Goal: Information Seeking & Learning: Learn about a topic

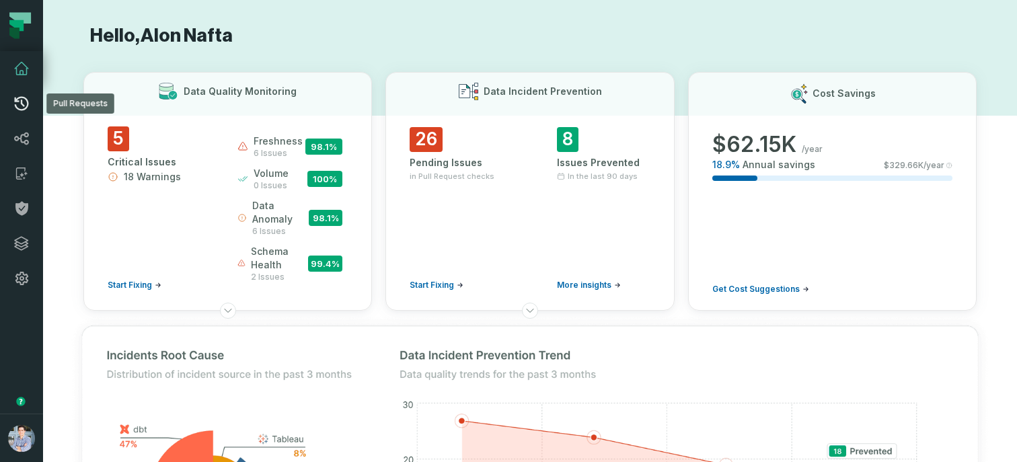
click at [20, 102] on icon at bounding box center [21, 104] width 16 height 16
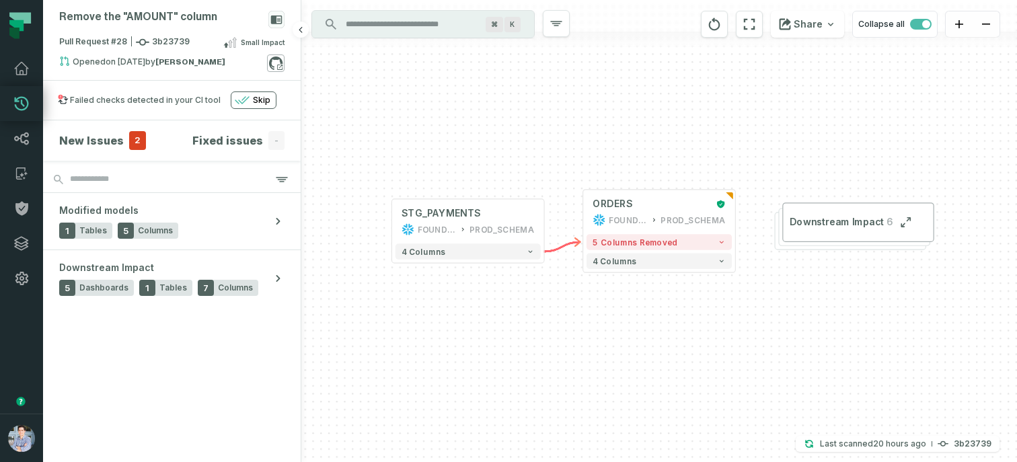
click at [272, 69] on icon at bounding box center [275, 62] width 17 height 17
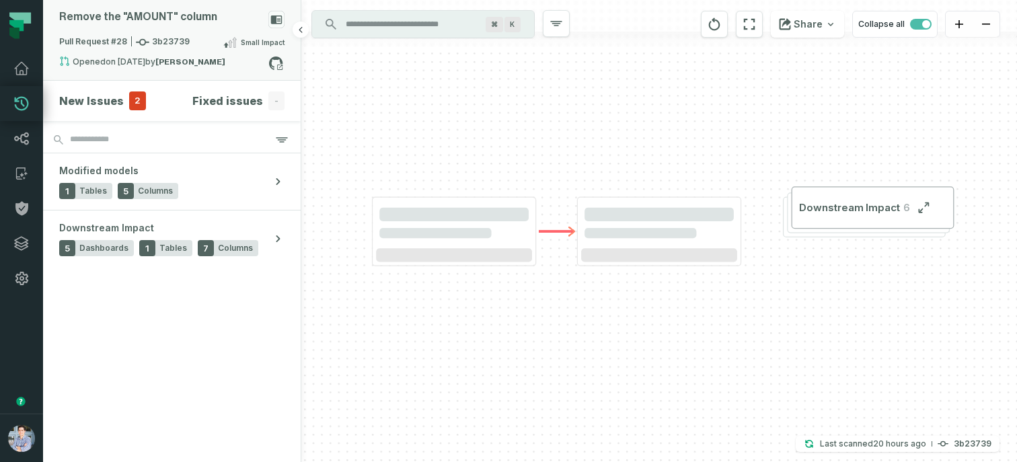
click at [188, 32] on div "Remove the "AMOUNT" column" at bounding box center [171, 23] width 225 height 24
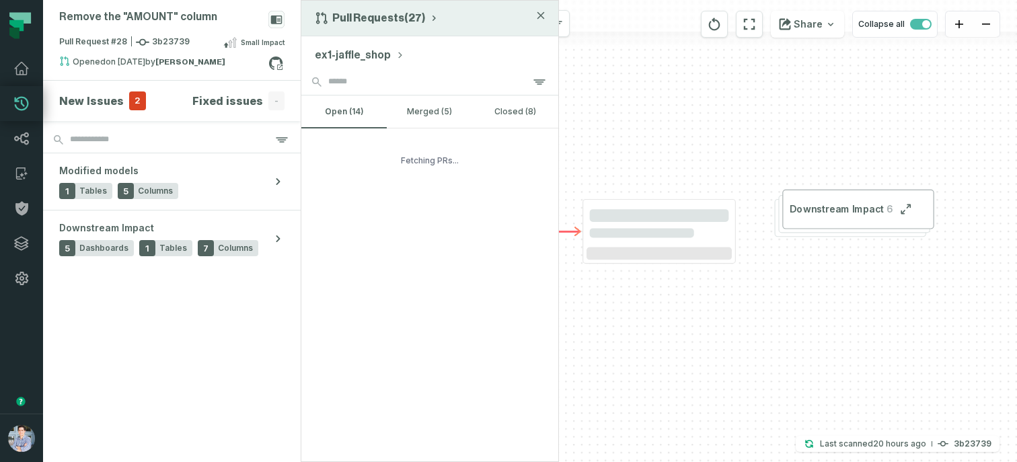
click at [381, 14] on button "Pull Requests (27)" at bounding box center [377, 17] width 124 height 13
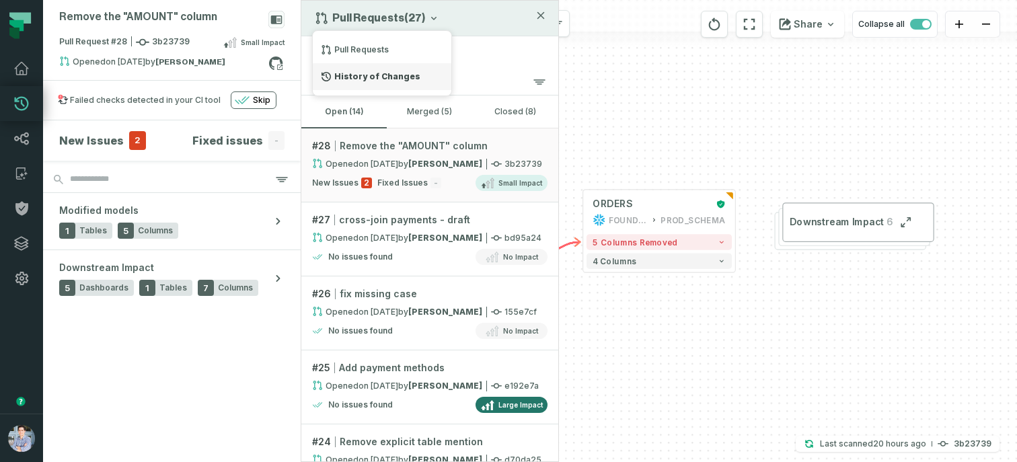
click at [361, 78] on div "History of Changes" at bounding box center [382, 76] width 139 height 27
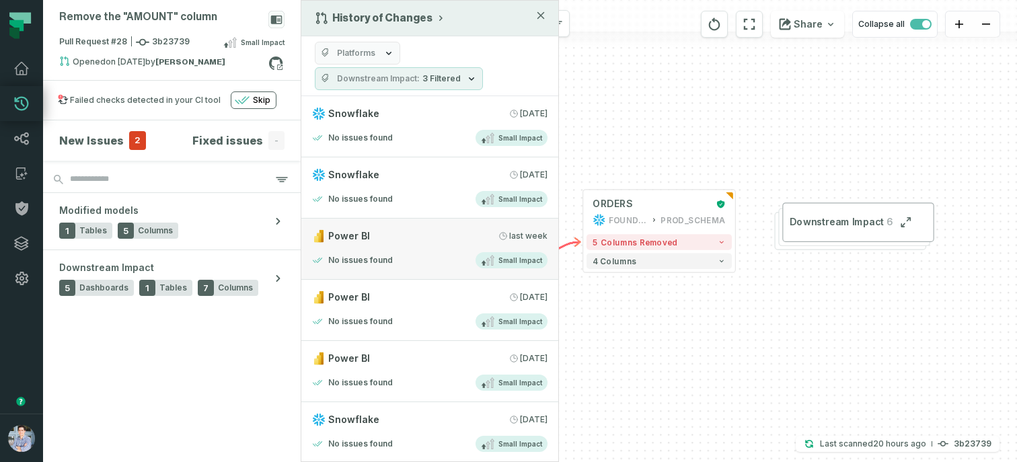
click at [375, 237] on div "Power BI 9/22/2025, 11:01:52 AM" at bounding box center [429, 235] width 235 height 13
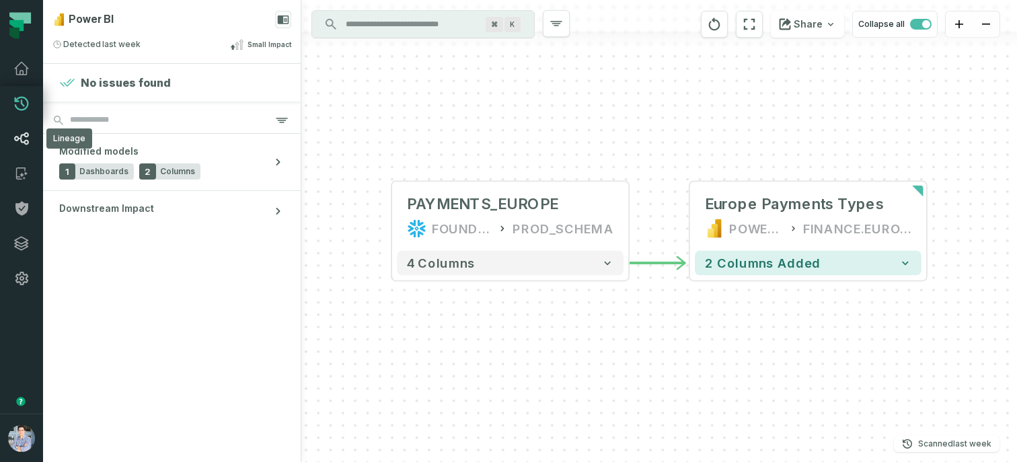
click at [20, 127] on link "Lineage" at bounding box center [21, 138] width 43 height 35
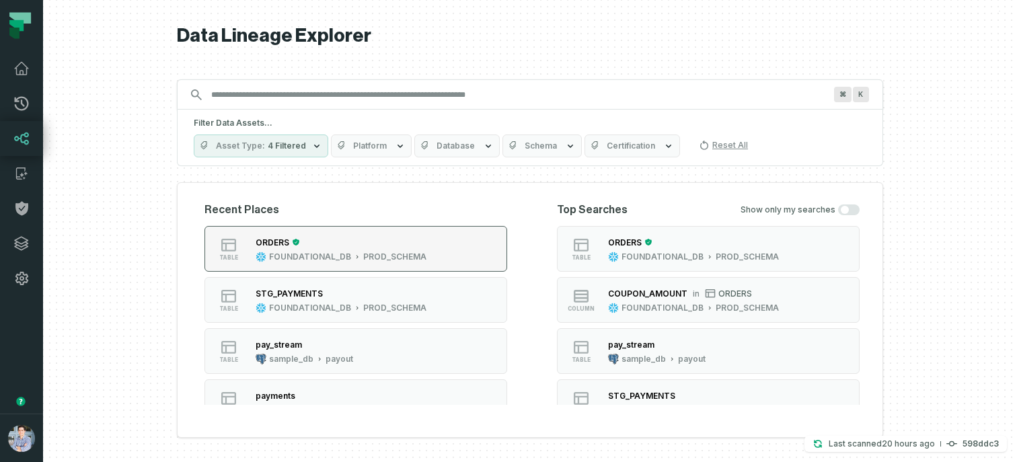
click at [395, 252] on div "PROD_SCHEMA" at bounding box center [394, 257] width 63 height 11
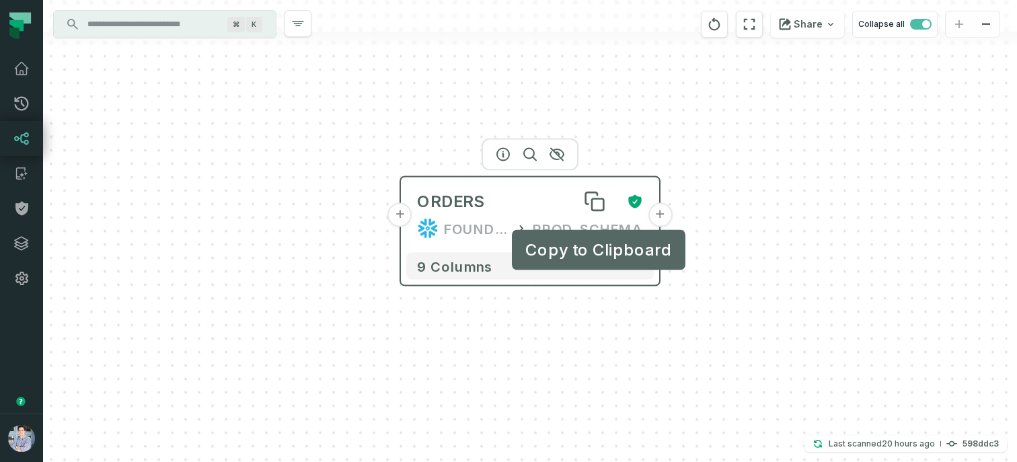
click at [588, 270] on div "Copy to Clipboard Copy to Clipboard" at bounding box center [599, 250] width 174 height 40
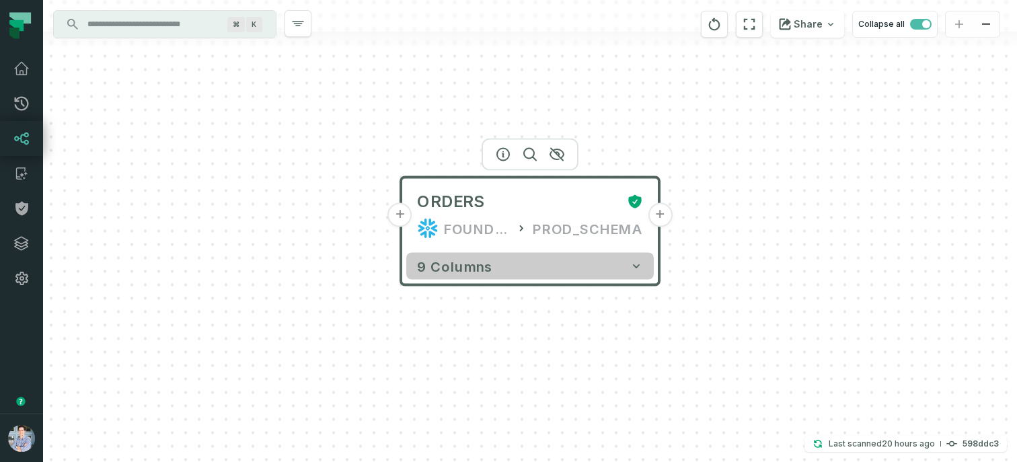
click at [584, 270] on button "9 columns" at bounding box center [530, 266] width 248 height 27
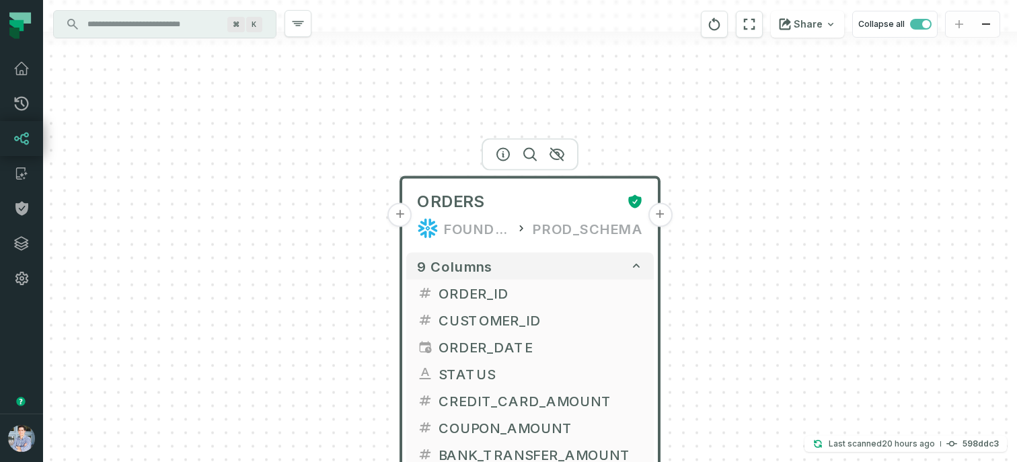
click at [658, 211] on button "+" at bounding box center [660, 215] width 24 height 24
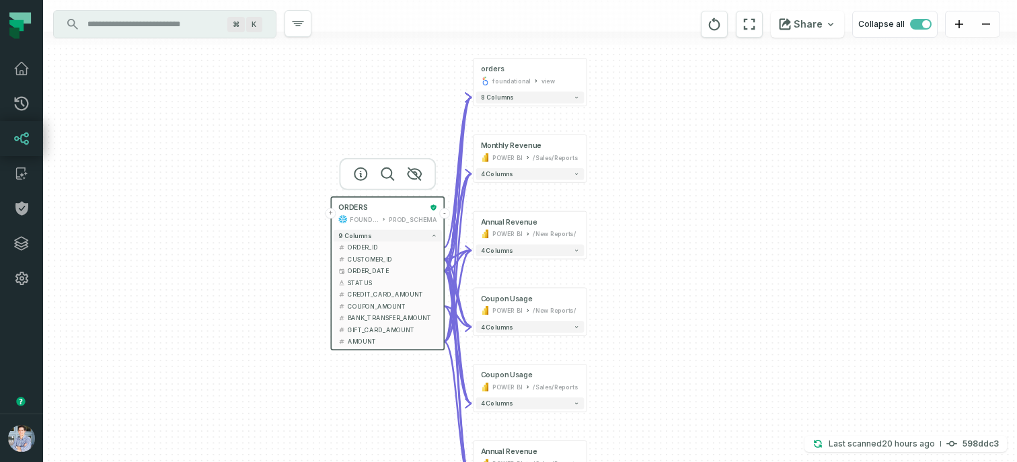
click at [333, 216] on button "+" at bounding box center [331, 213] width 11 height 11
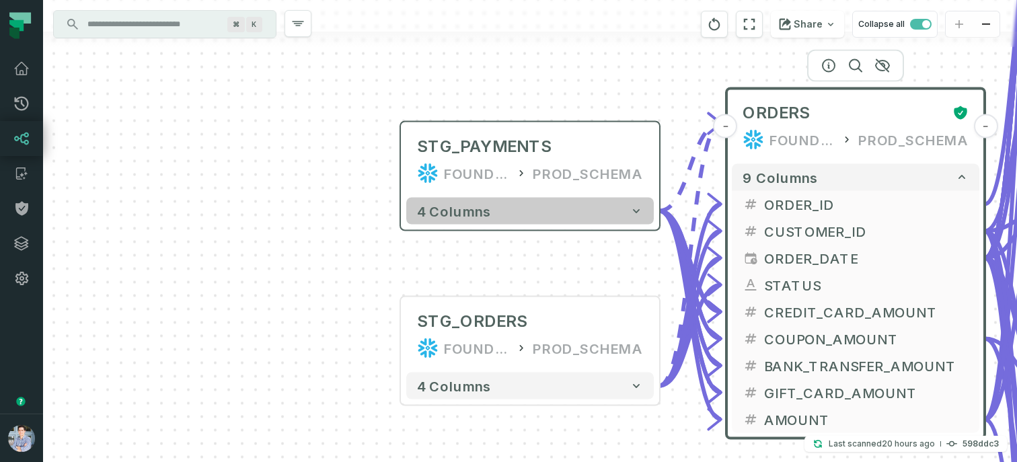
click at [497, 209] on button "4 columns" at bounding box center [530, 211] width 248 height 27
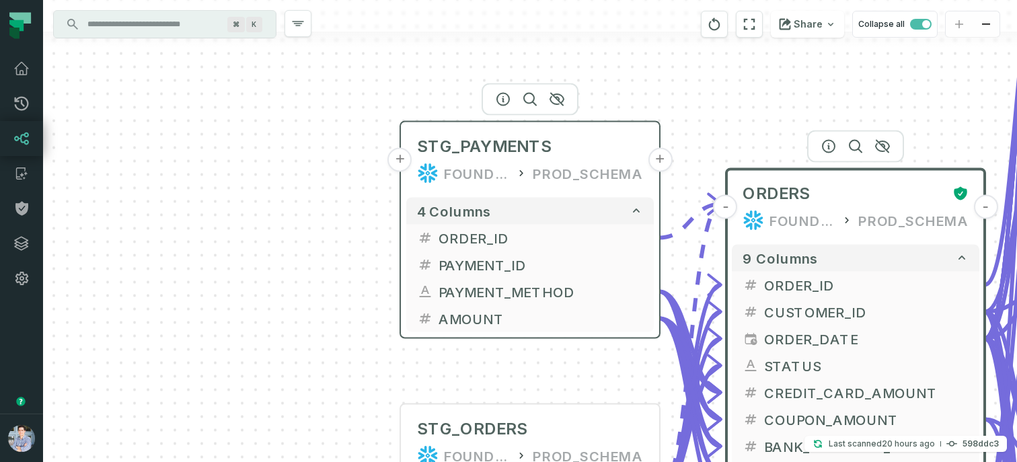
click at [408, 157] on button "+" at bounding box center [400, 160] width 24 height 24
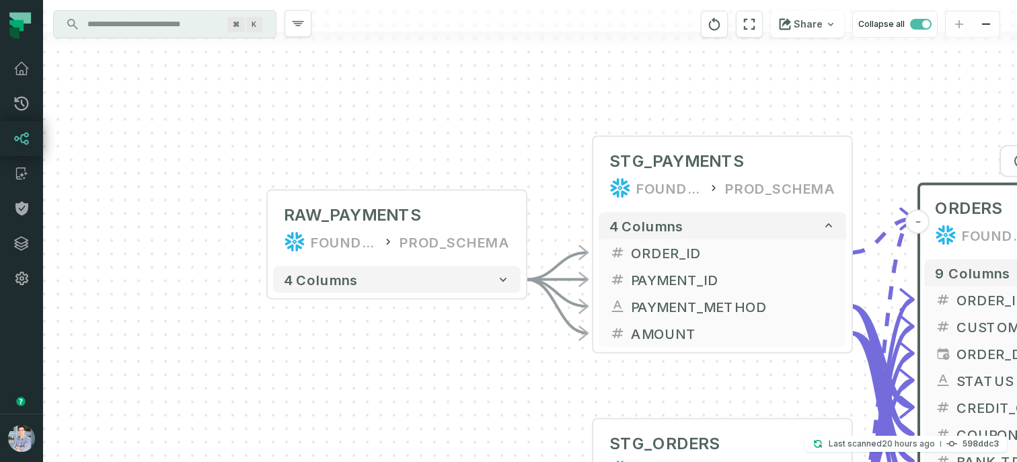
drag, startPoint x: 662, startPoint y: 114, endPoint x: 525, endPoint y: 111, distance: 137.9
click at [525, 111] on div "+ RAW_PAYMENTS FOUNDATIONAL_DB PROD_SCHEMA - 4 columns - STG_PAYMENTS FOUNDATIO…" at bounding box center [530, 231] width 974 height 462
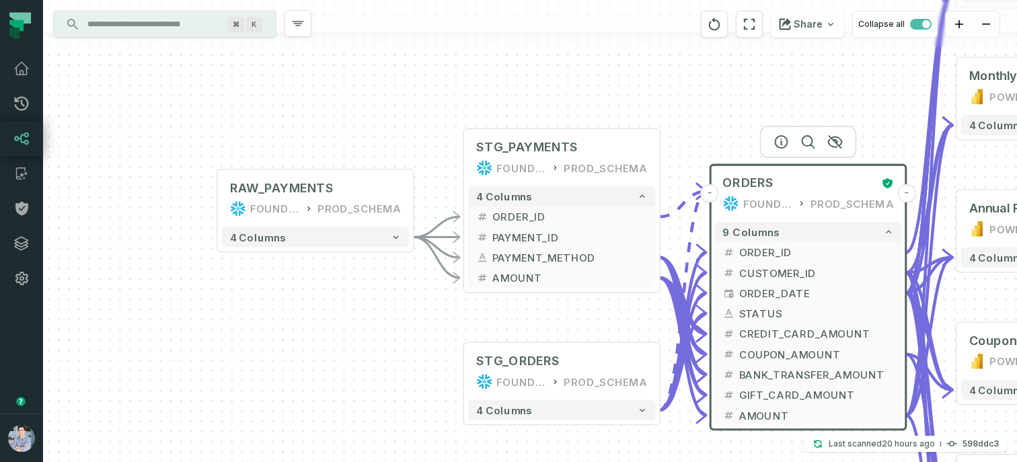
drag, startPoint x: 744, startPoint y: 118, endPoint x: 630, endPoint y: 116, distance: 113.7
click at [630, 116] on div "+ RAW_PAYMENTS FOUNDATIONAL_DB PROD_SCHEMA - 4 columns - STG_PAYMENTS FOUNDATIO…" at bounding box center [530, 231] width 974 height 462
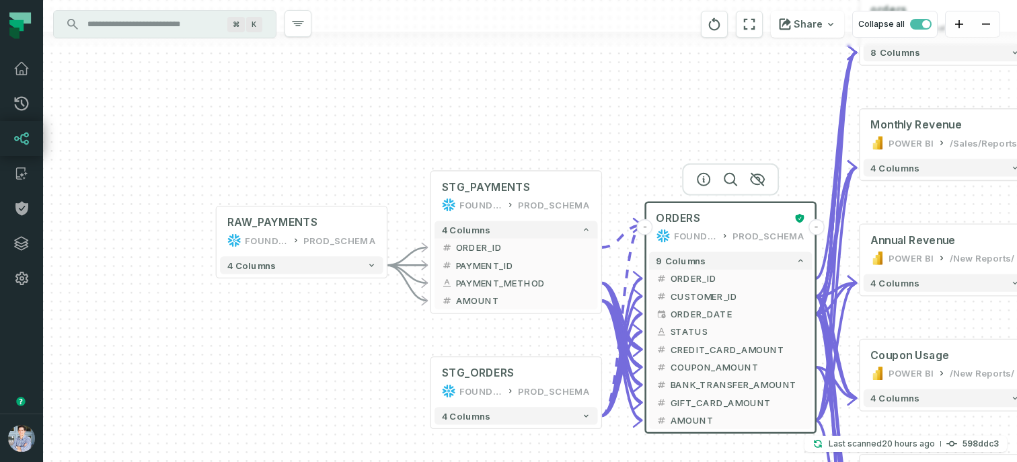
drag, startPoint x: 762, startPoint y: 71, endPoint x: 700, endPoint y: 130, distance: 85.2
click at [700, 130] on div "+ RAW_PAYMENTS FOUNDATIONAL_DB PROD_SCHEMA - 4 columns - STG_PAYMENTS FOUNDATIO…" at bounding box center [530, 231] width 974 height 462
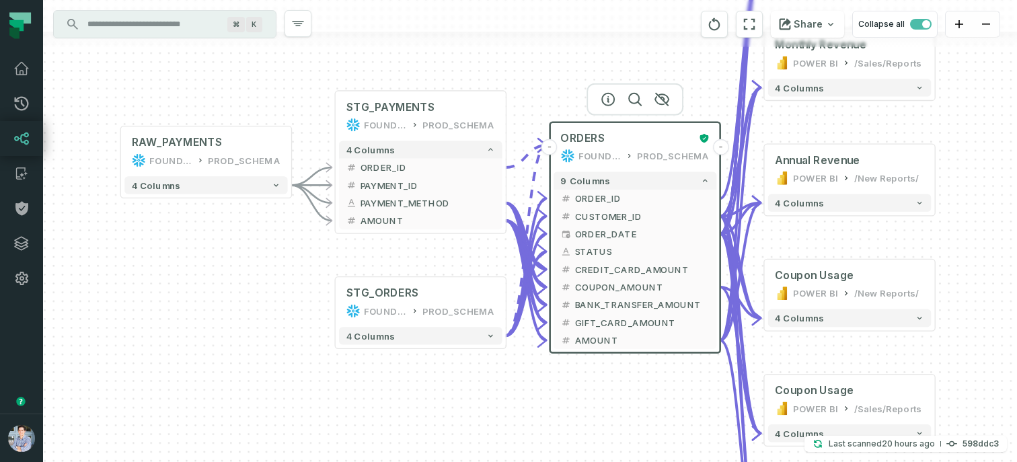
drag, startPoint x: 624, startPoint y: 165, endPoint x: 538, endPoint y: 69, distance: 129.6
click at [538, 69] on div "+ RAW_PAYMENTS FOUNDATIONAL_DB PROD_SCHEMA - 4 columns - STG_PAYMENTS FOUNDATIO…" at bounding box center [530, 231] width 974 height 462
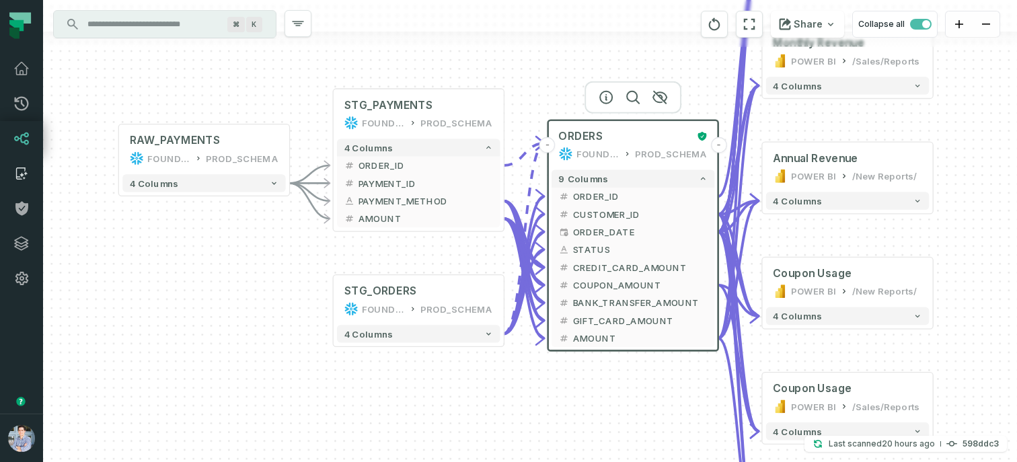
click at [26, 167] on icon at bounding box center [21, 173] width 16 height 16
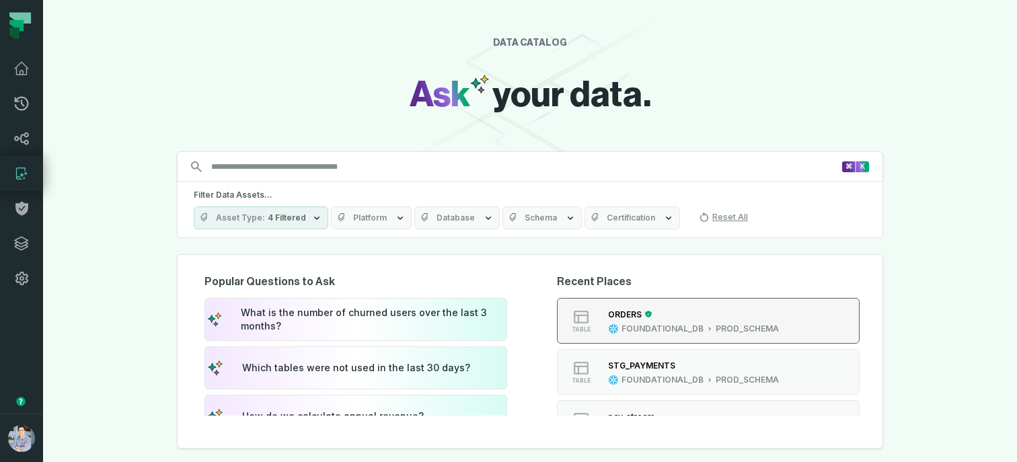
click at [615, 310] on div "ORDERS" at bounding box center [625, 314] width 34 height 10
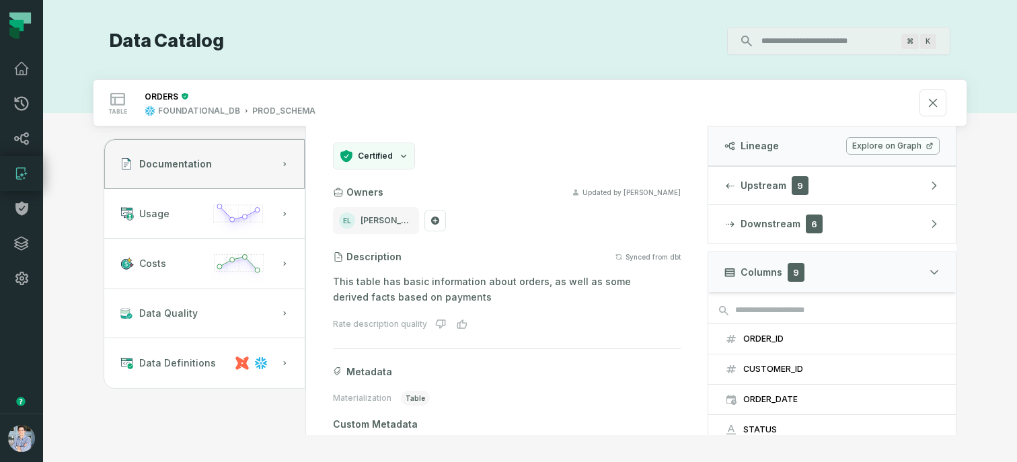
click at [170, 48] on h1 "Data Catalog" at bounding box center [167, 42] width 114 height 24
click at [169, 44] on h1 "Data Catalog" at bounding box center [167, 42] width 114 height 24
click at [23, 132] on icon at bounding box center [21, 138] width 16 height 16
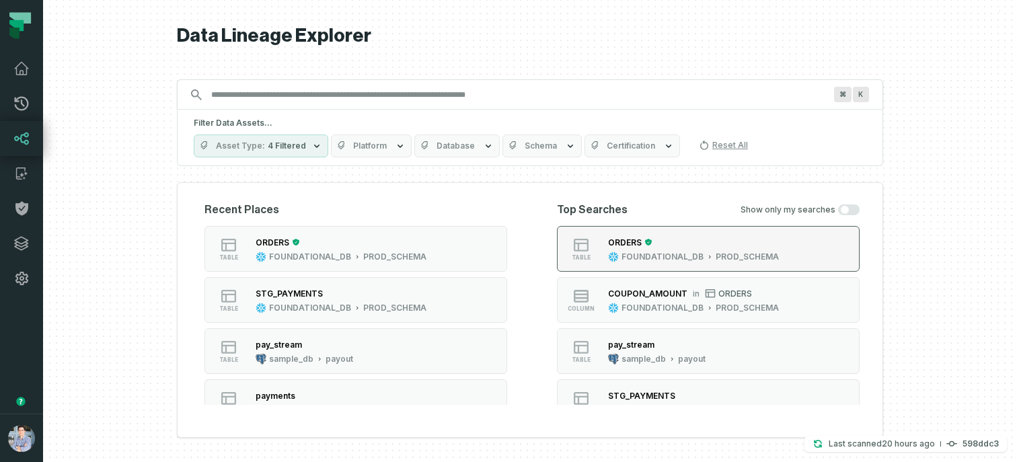
click at [622, 243] on div "ORDERS" at bounding box center [625, 242] width 34 height 10
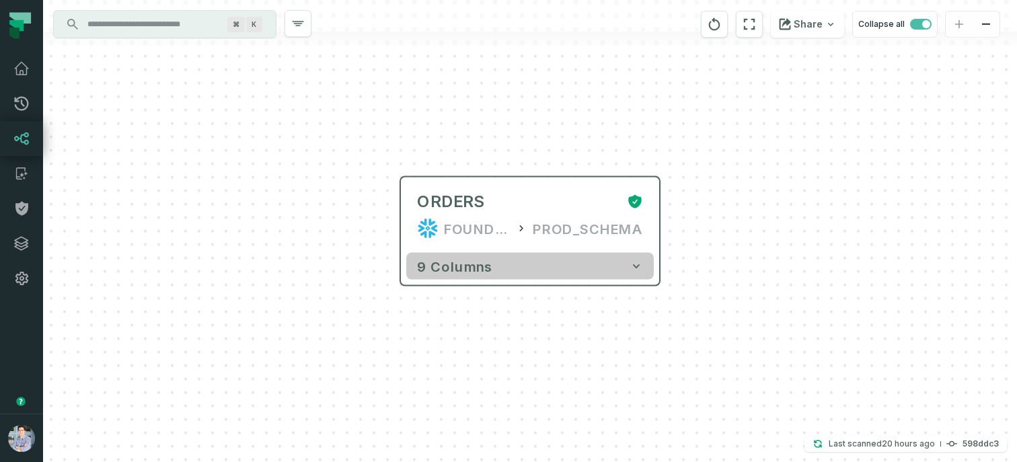
click at [603, 274] on button "9 columns" at bounding box center [530, 266] width 248 height 27
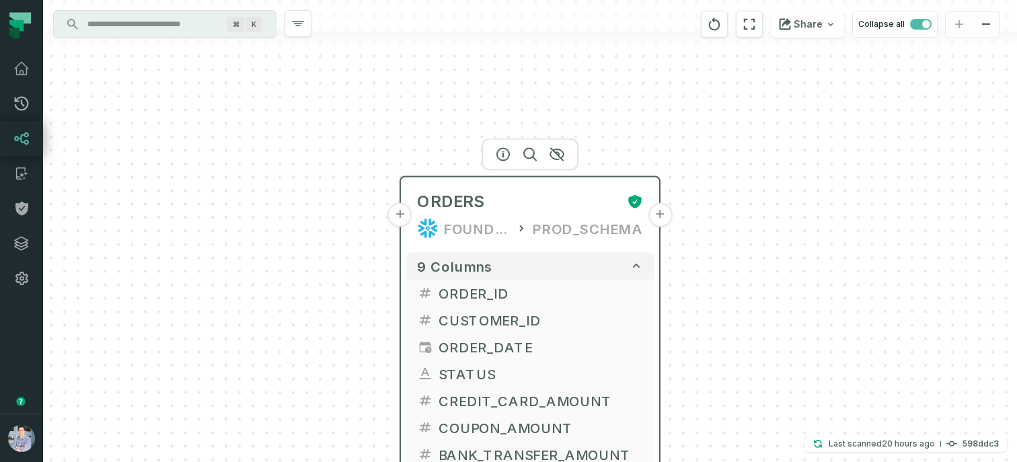
click at [660, 211] on button "+" at bounding box center [660, 215] width 24 height 24
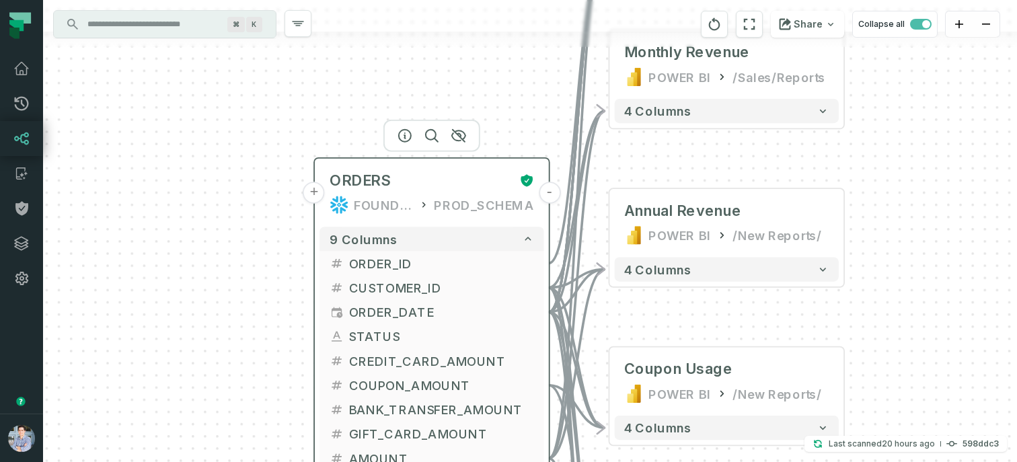
click at [321, 190] on button "+" at bounding box center [314, 193] width 22 height 22
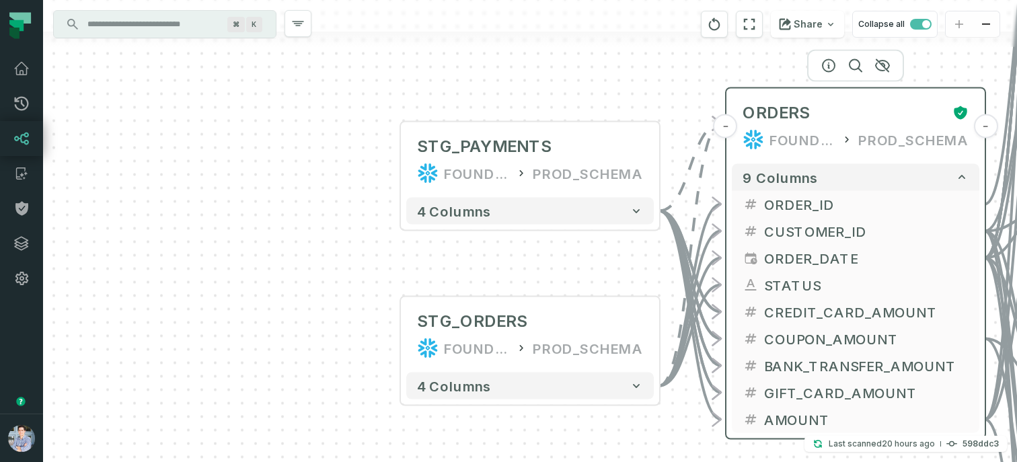
click at [827, 134] on div "FOUNDATIONAL_DB" at bounding box center [802, 140] width 66 height 22
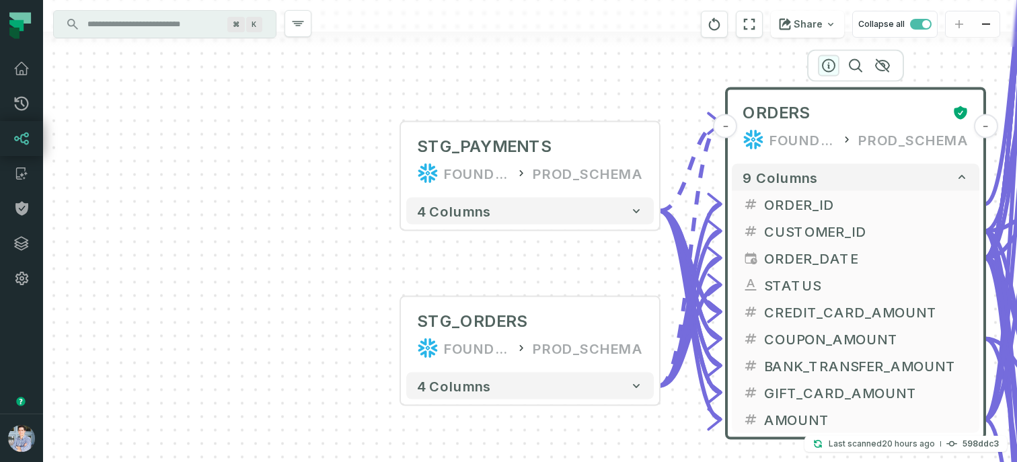
click at [829, 65] on icon "button" at bounding box center [829, 66] width 12 height 12
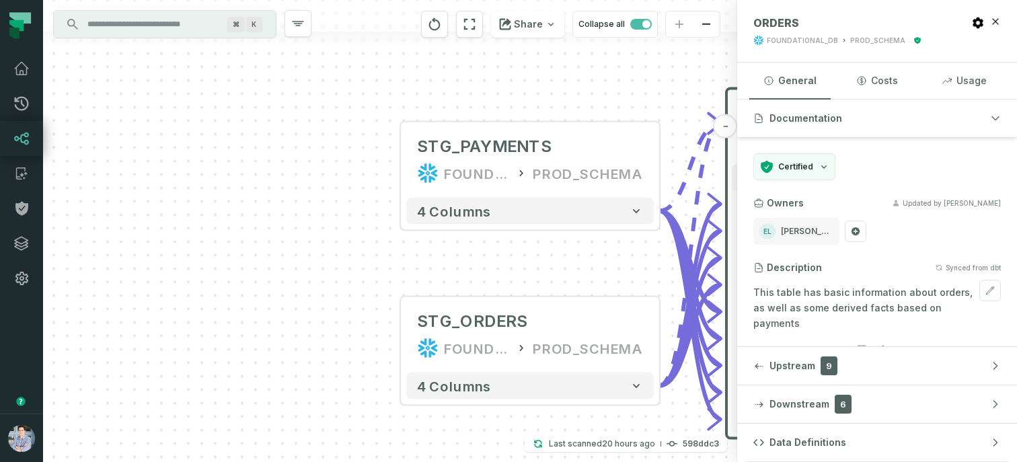
click at [845, 290] on p "This table has basic information about orders, as well as some derived facts ba…" at bounding box center [877, 308] width 248 height 46
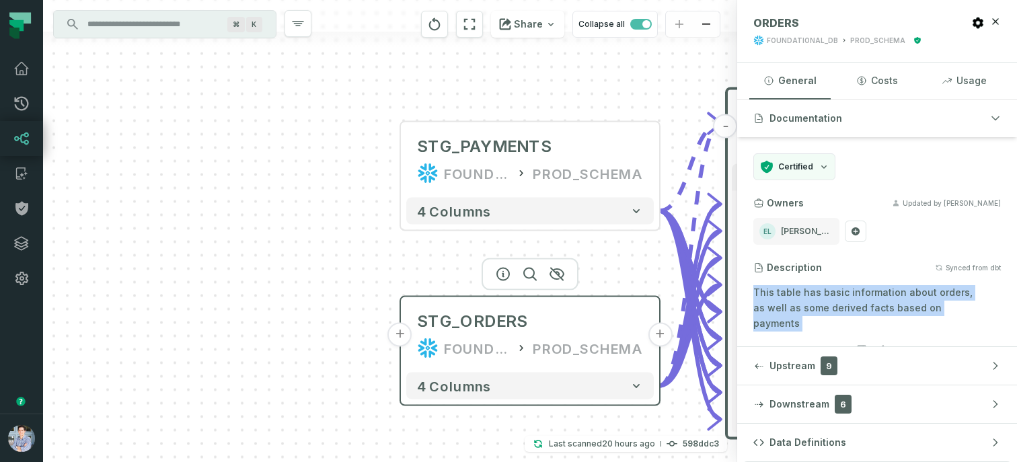
click at [578, 338] on div "PROD_SCHEMA" at bounding box center [588, 349] width 110 height 22
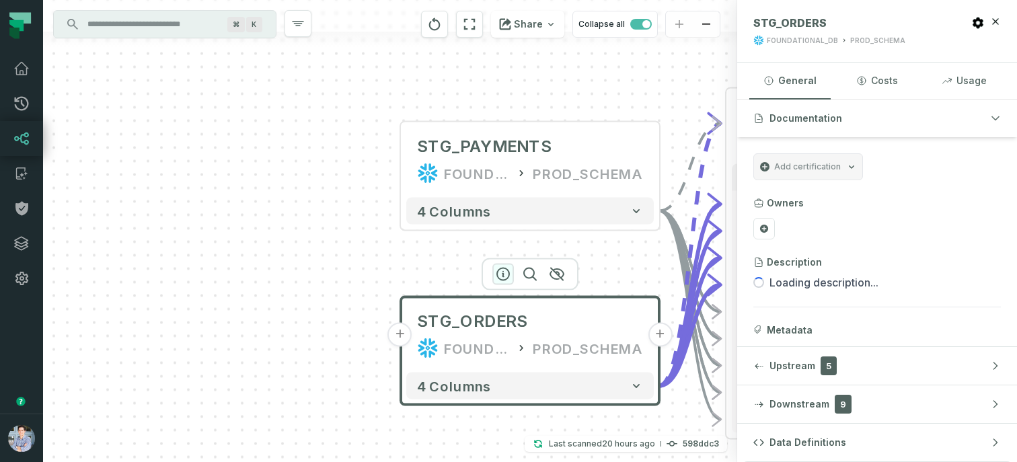
click at [500, 277] on icon "button" at bounding box center [503, 274] width 16 height 16
click at [793, 259] on h3 "Description" at bounding box center [794, 262] width 55 height 13
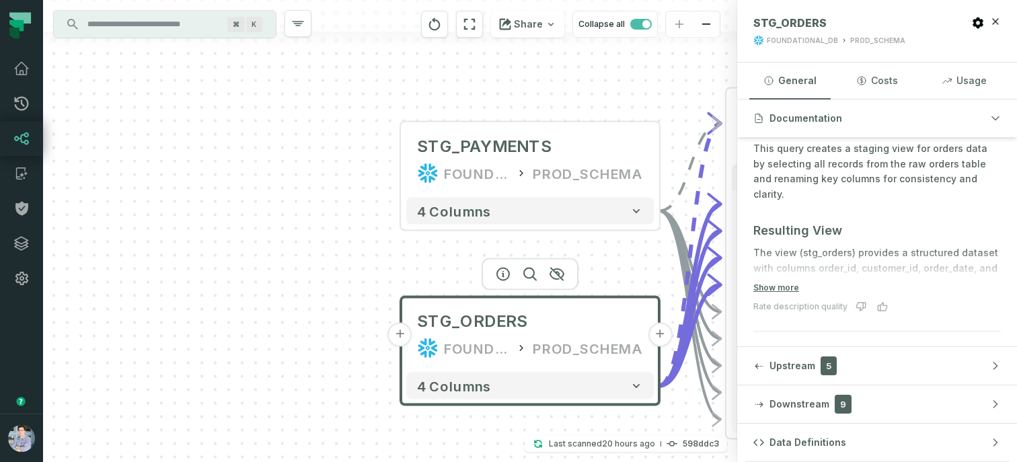
scroll to position [166, 0]
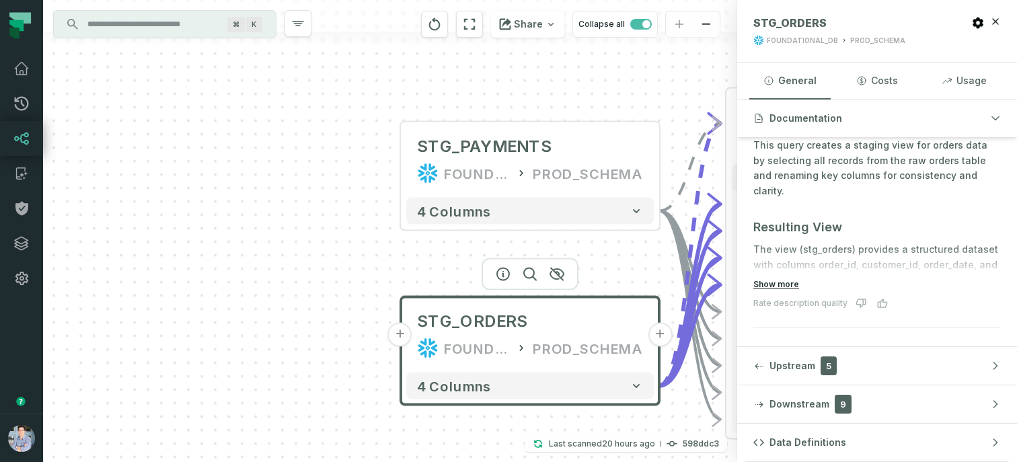
click at [774, 286] on button "Show more" at bounding box center [776, 284] width 46 height 11
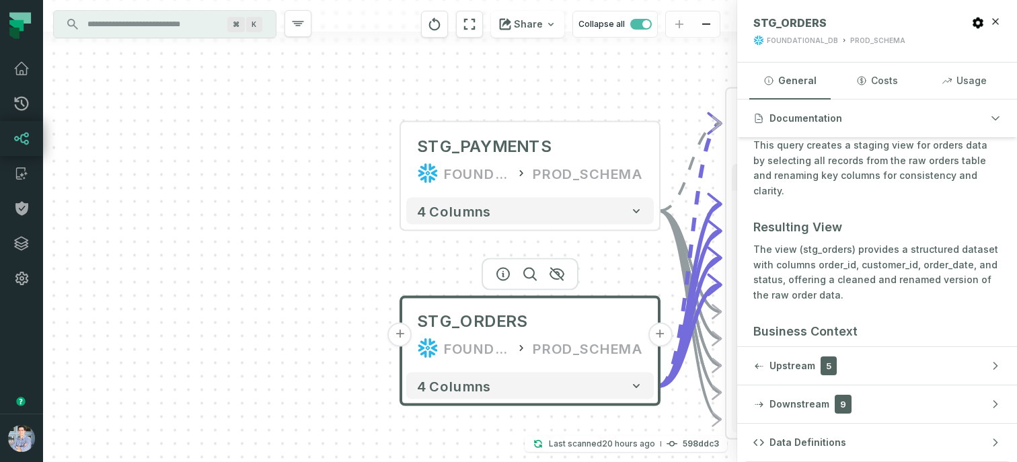
click at [886, 251] on p "The view (stg_orders) provides a structured dataset with columns order_id, cust…" at bounding box center [877, 272] width 248 height 61
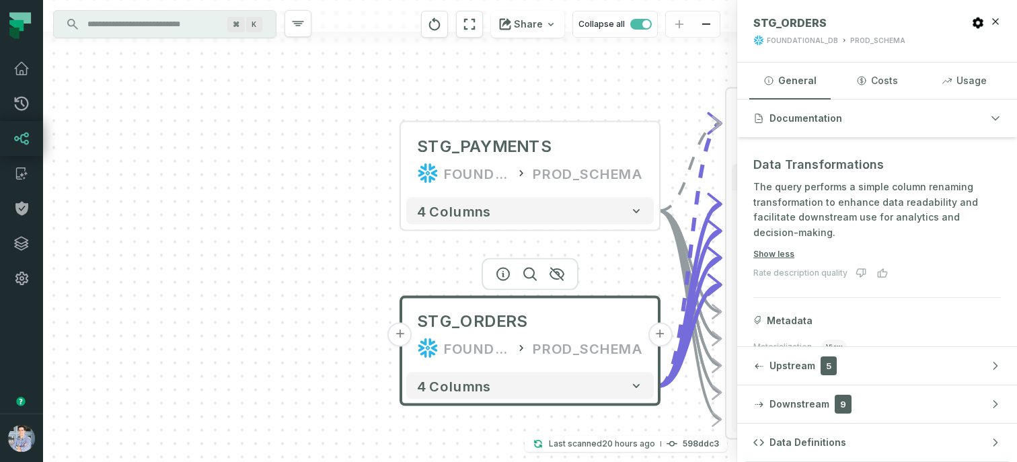
scroll to position [608, 0]
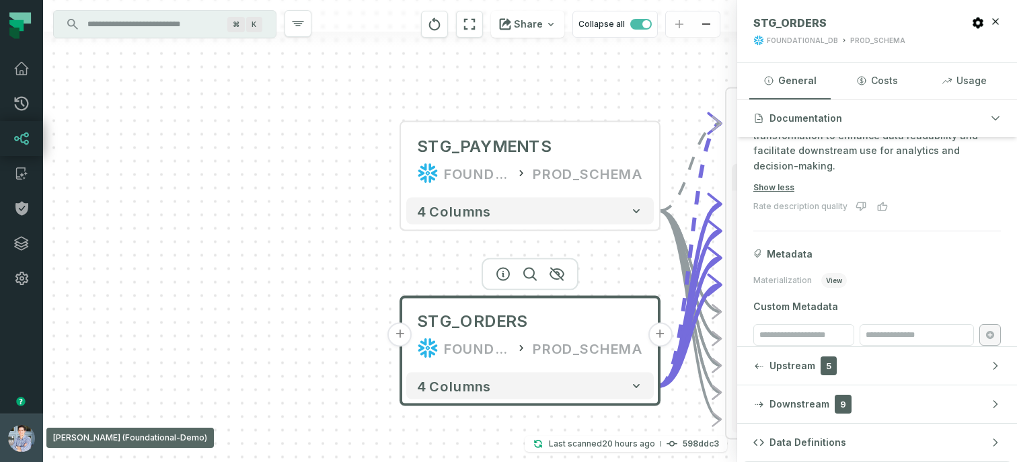
click at [5, 423] on button "Alon Nafta (Foundational-Demo) alon@foundational.io" at bounding box center [21, 438] width 43 height 48
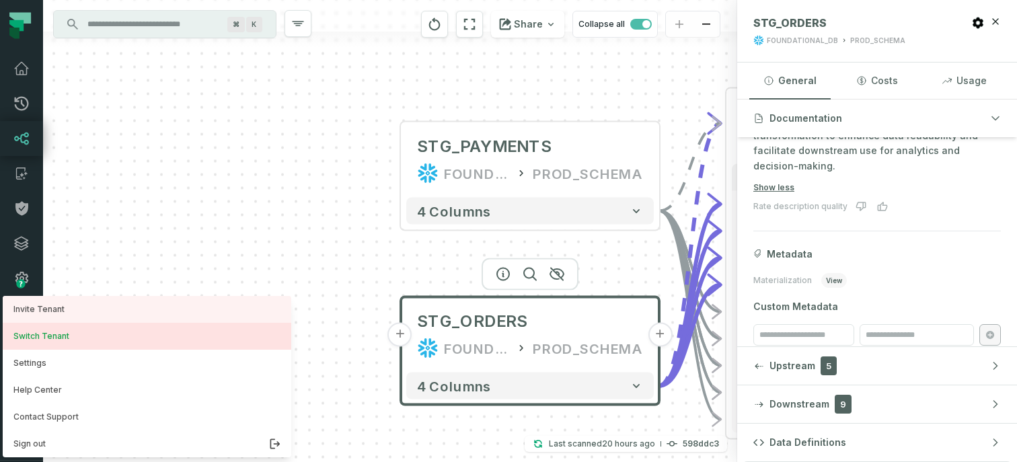
click at [53, 336] on button "Switch Tenant" at bounding box center [147, 336] width 289 height 27
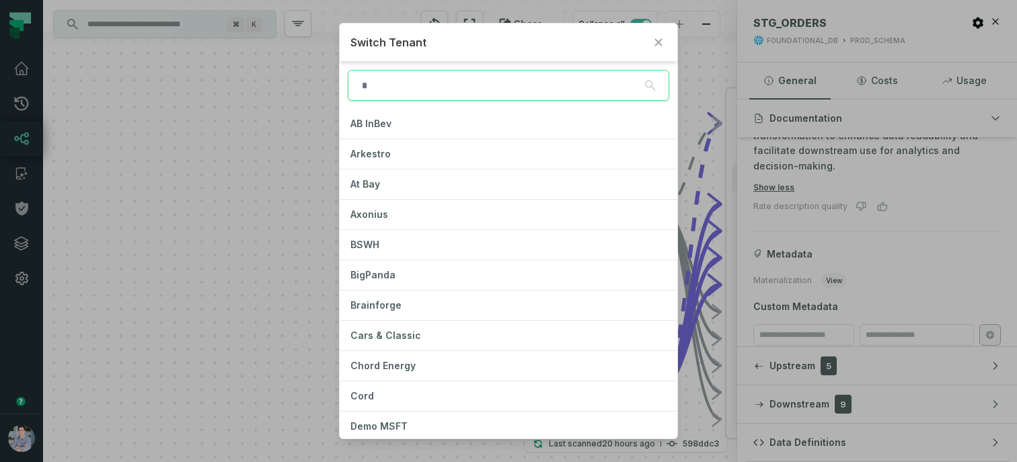
click at [417, 91] on input "search" at bounding box center [508, 85] width 321 height 31
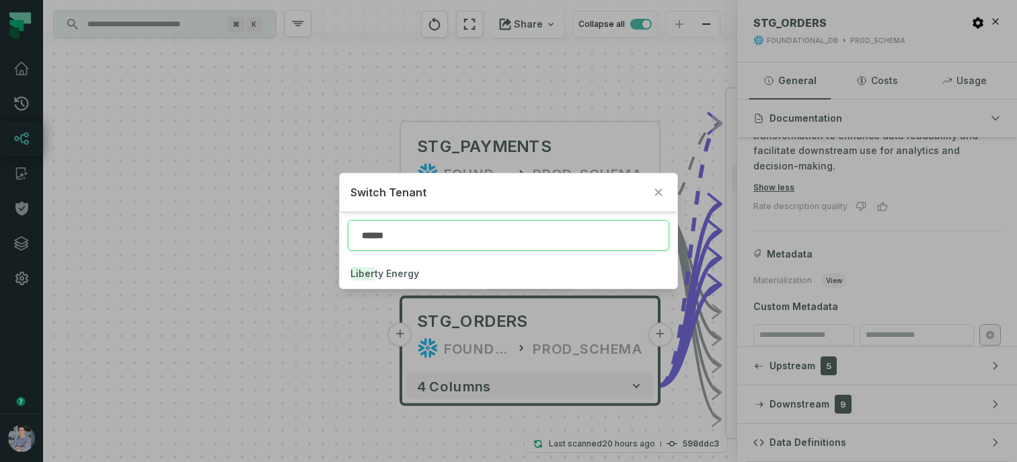
type input "*******"
click at [394, 274] on span "Liberty Energy" at bounding box center [383, 273] width 66 height 11
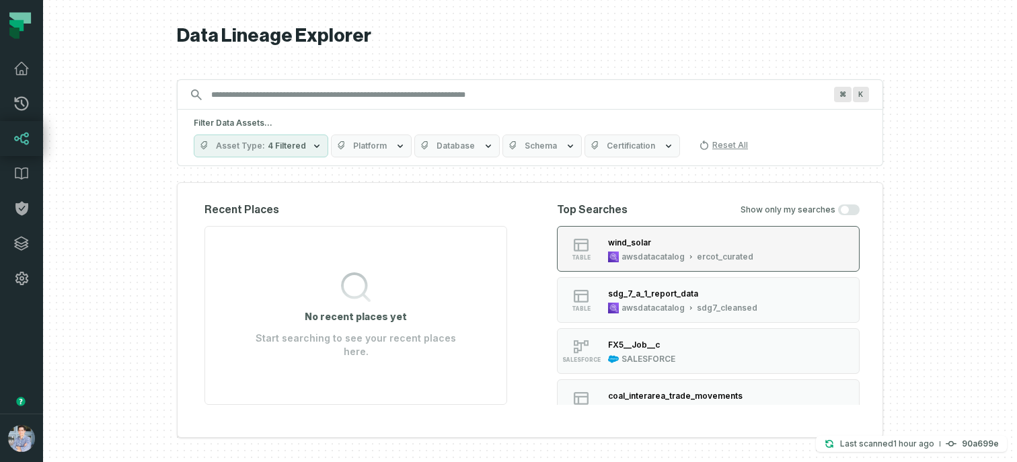
click at [647, 250] on div "wind_solar awsdatacatalog ercot_curated" at bounding box center [681, 248] width 156 height 27
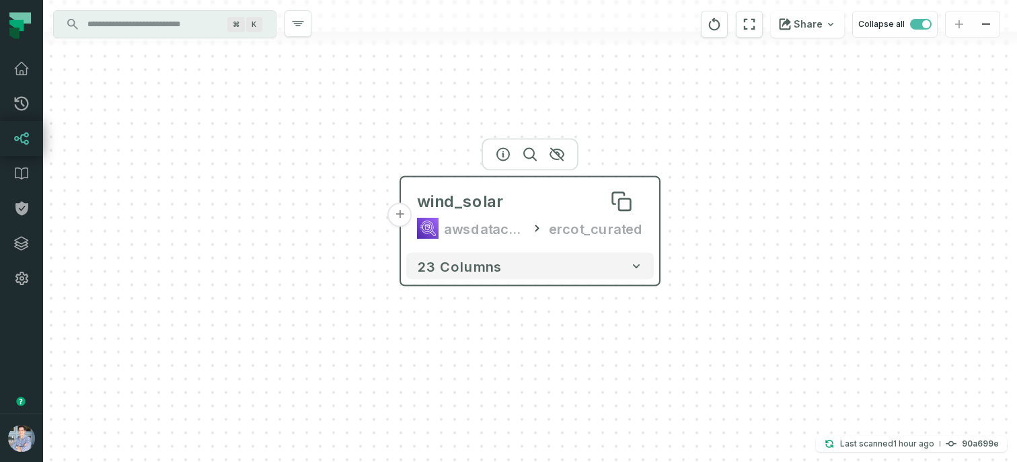
click at [515, 199] on div "wind_solar" at bounding box center [530, 202] width 226 height 22
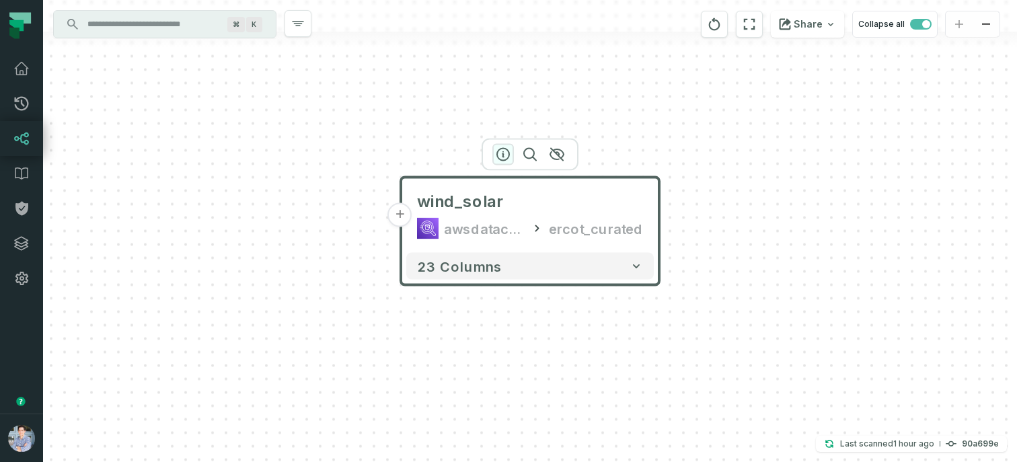
click at [505, 151] on icon "button" at bounding box center [503, 155] width 16 height 16
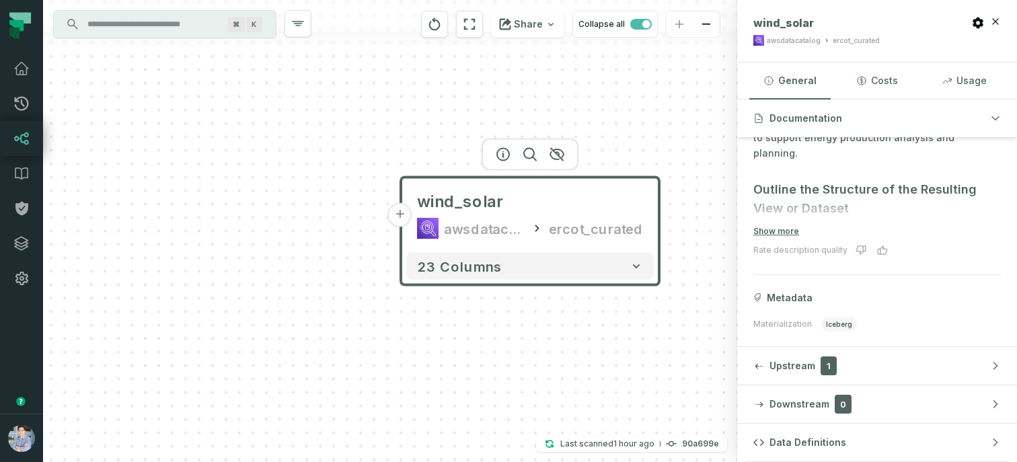
scroll to position [231, 0]
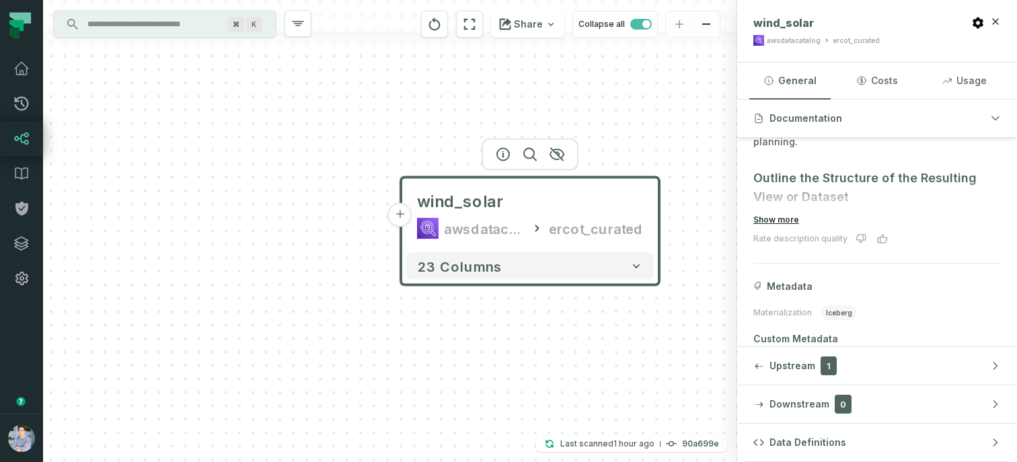
click at [783, 220] on button "Show more" at bounding box center [776, 220] width 46 height 11
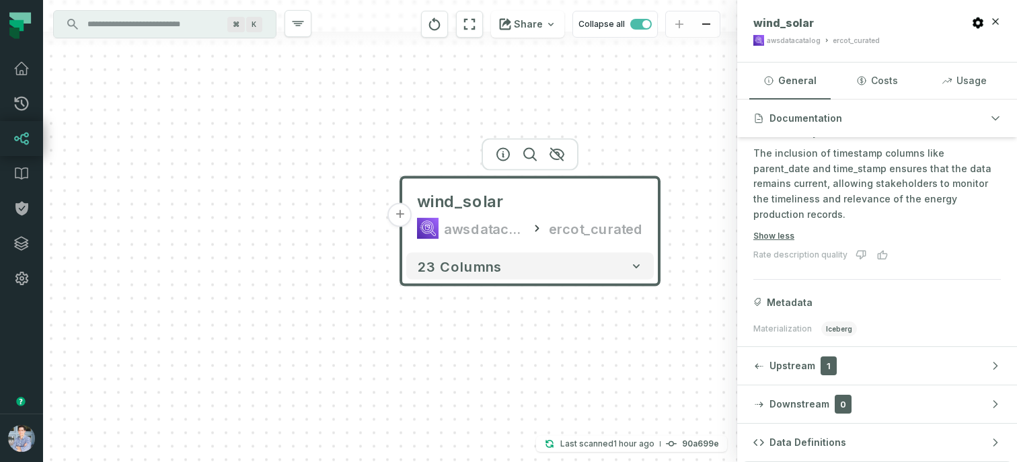
scroll to position [881, 0]
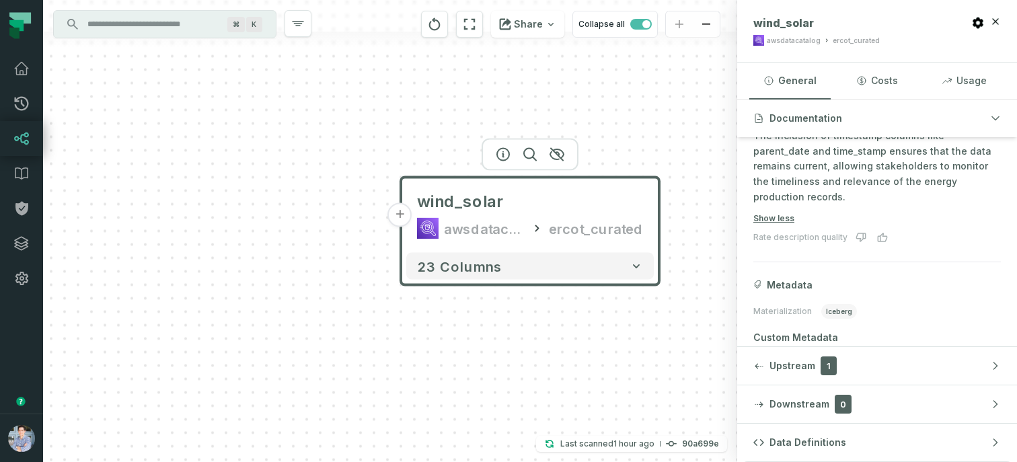
click at [833, 304] on span "iceberg" at bounding box center [839, 311] width 36 height 15
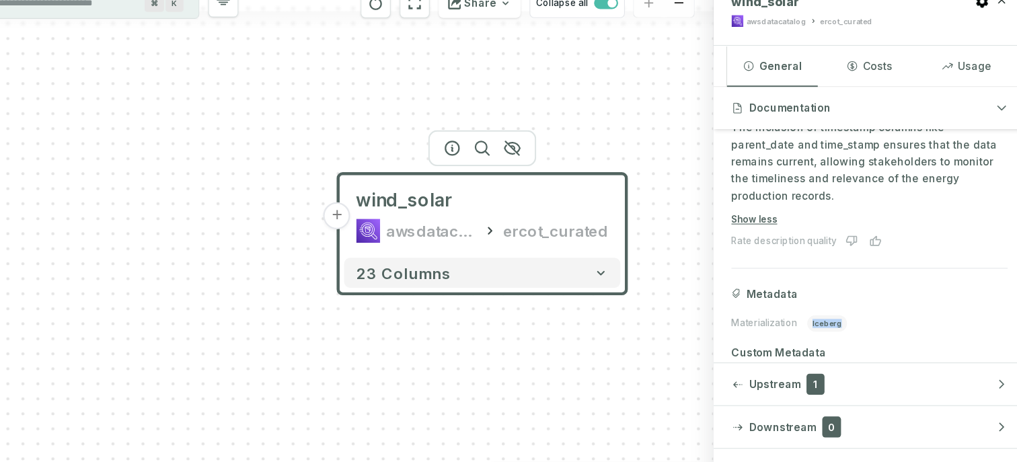
click at [839, 304] on span "iceberg" at bounding box center [839, 311] width 36 height 15
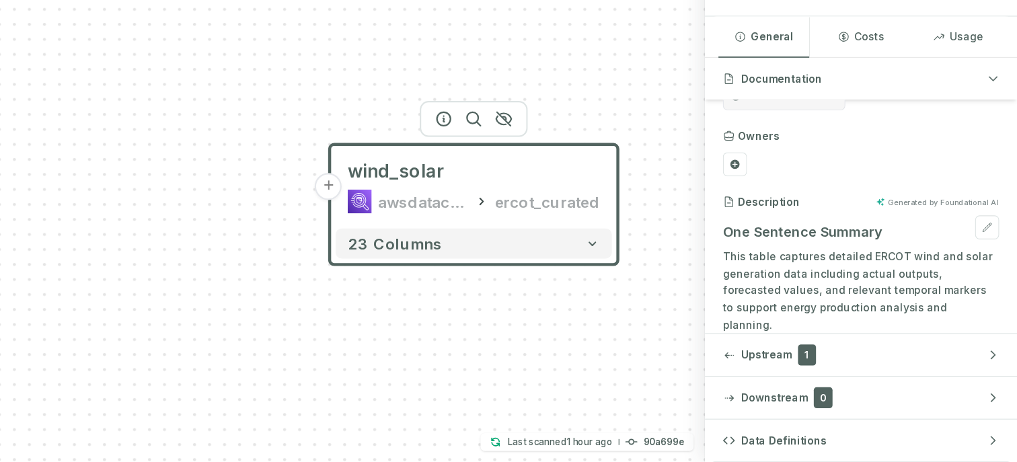
scroll to position [0, 0]
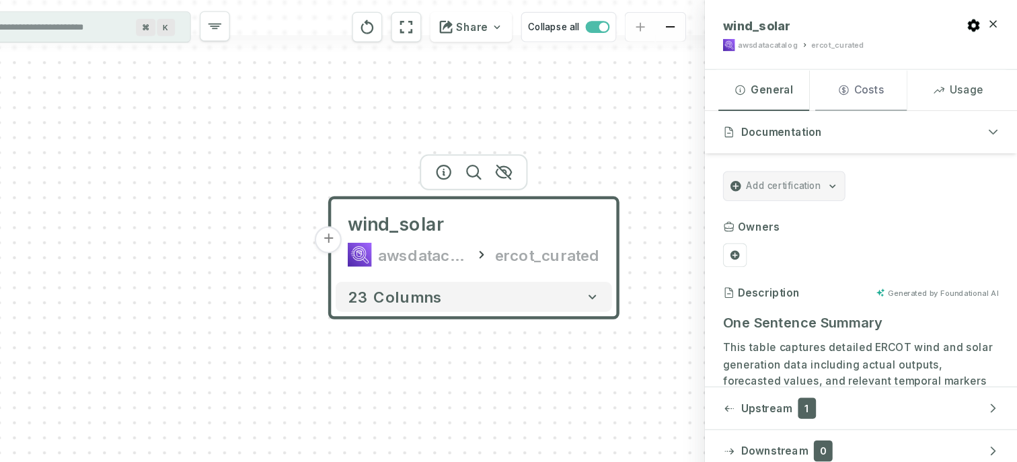
click at [888, 75] on button "Costs" at bounding box center [876, 81] width 81 height 36
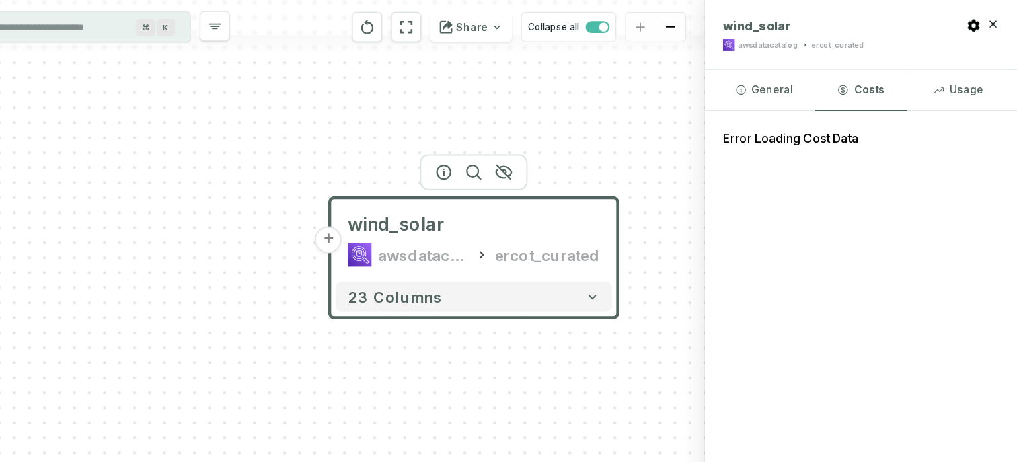
click at [798, 199] on div "Error Loading Cost Data" at bounding box center [877, 281] width 280 height 363
click at [407, 216] on button "+" at bounding box center [400, 215] width 24 height 24
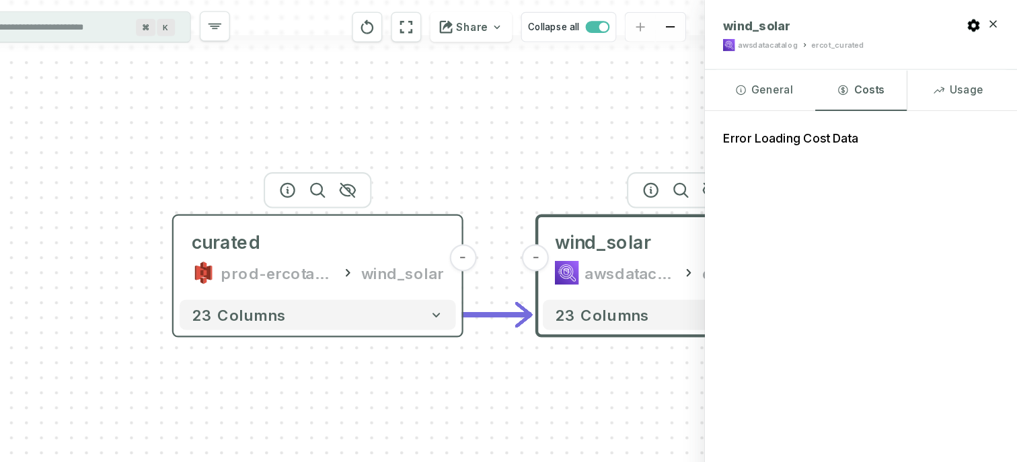
click at [312, 232] on div "curated prod-ercotapi-it-bhl-public-curated/ercot wind_solar" at bounding box center [390, 231] width 248 height 65
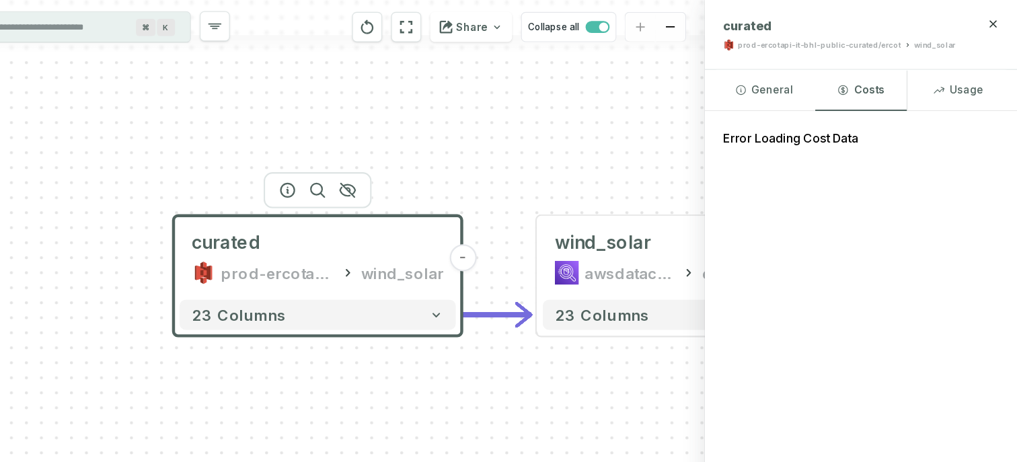
click at [200, 28] on input "Discovery Provider cmdk menu" at bounding box center [152, 24] width 147 height 22
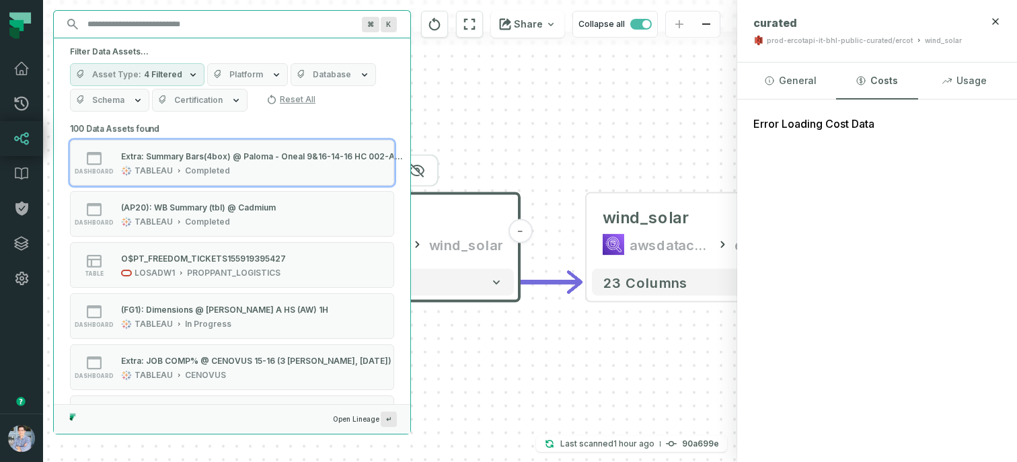
click at [230, 71] on span "Platform" at bounding box center [246, 74] width 34 height 11
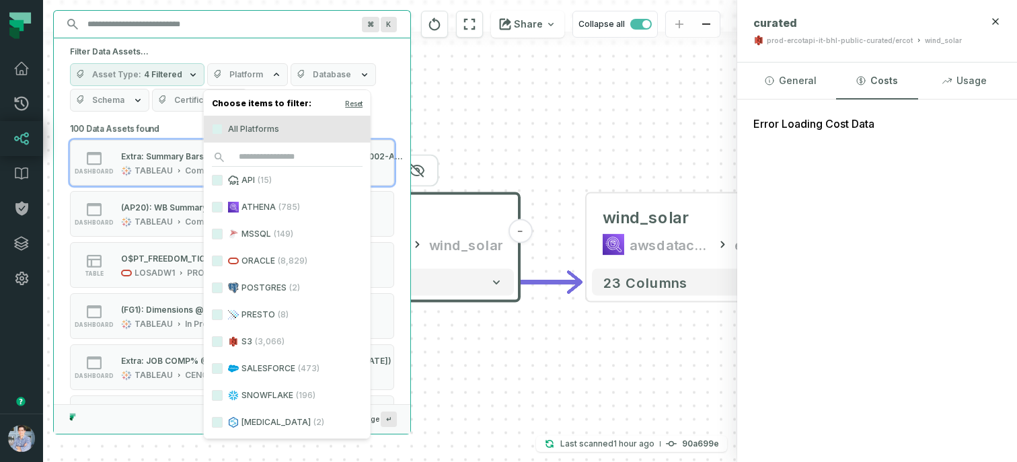
click at [245, 315] on label "PRESTO (8)" at bounding box center [287, 314] width 167 height 27
click at [223, 315] on button "PRESTO (8)" at bounding box center [217, 314] width 11 height 11
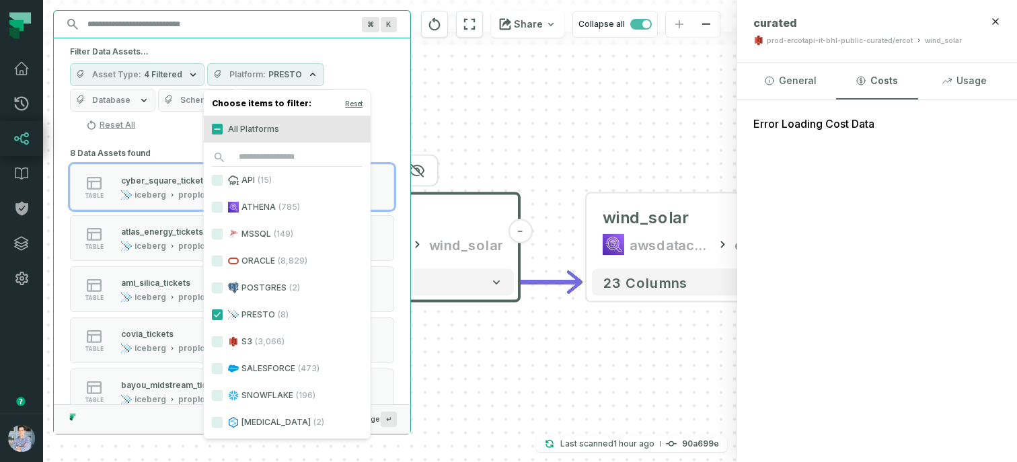
click at [183, 149] on div "8 Data Assets found table cyber_square_tickets iceberg proplog_db table atlas_e…" at bounding box center [232, 364] width 324 height 441
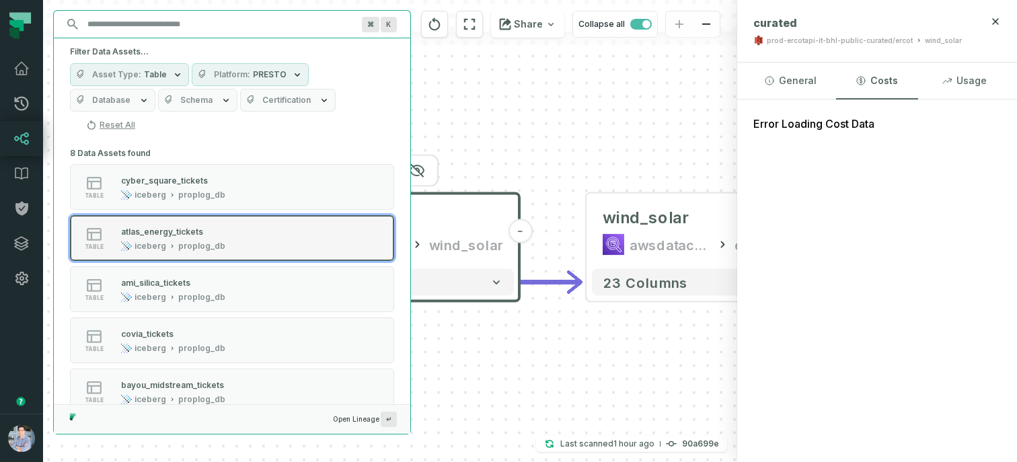
click at [164, 227] on div "atlas_energy_tickets" at bounding box center [162, 232] width 82 height 10
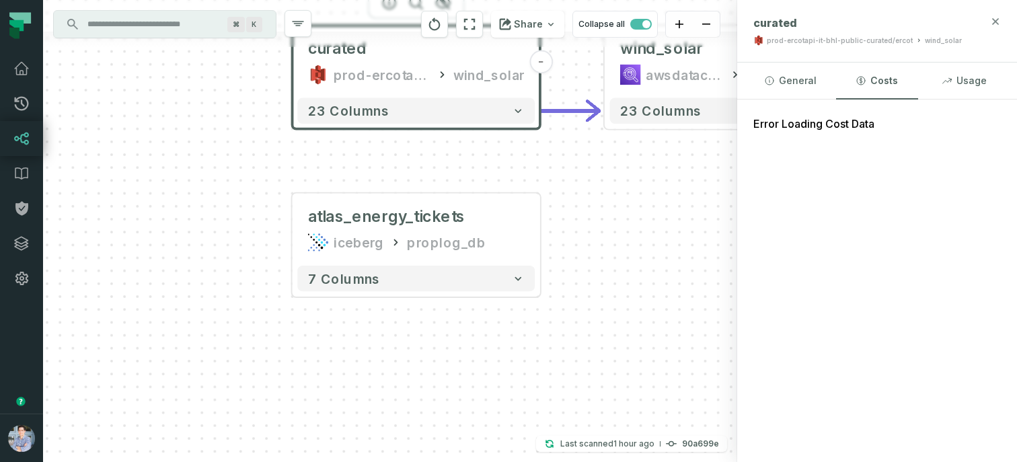
click at [994, 20] on icon "button" at bounding box center [996, 21] width 6 height 6
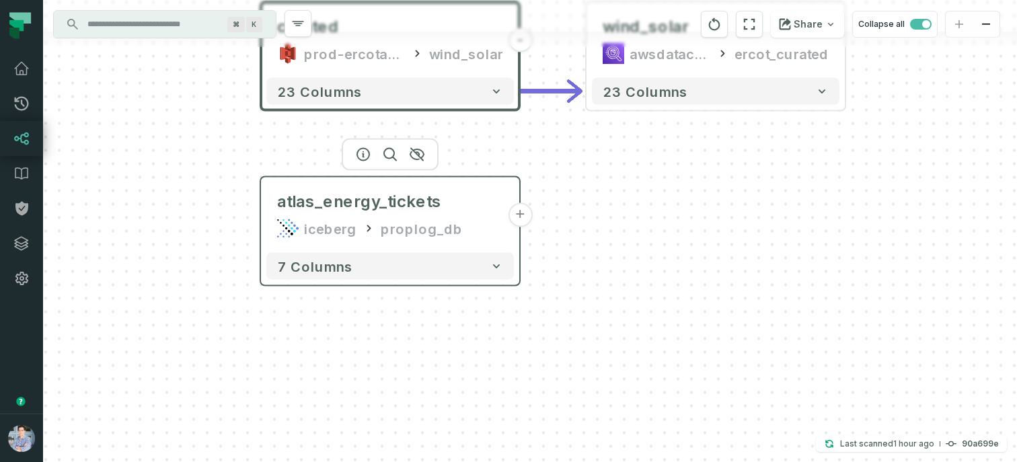
click at [519, 214] on button "+" at bounding box center [520, 215] width 24 height 24
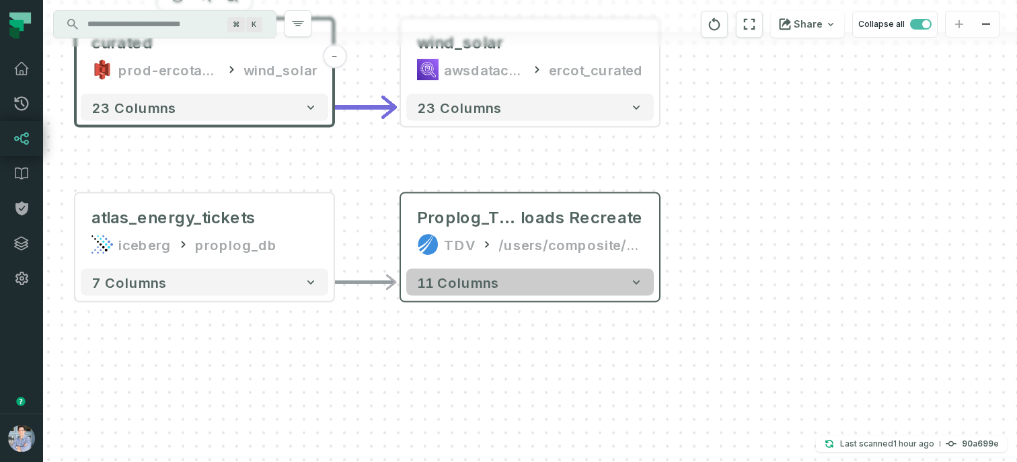
click at [533, 279] on button "11 columns" at bounding box center [530, 282] width 248 height 27
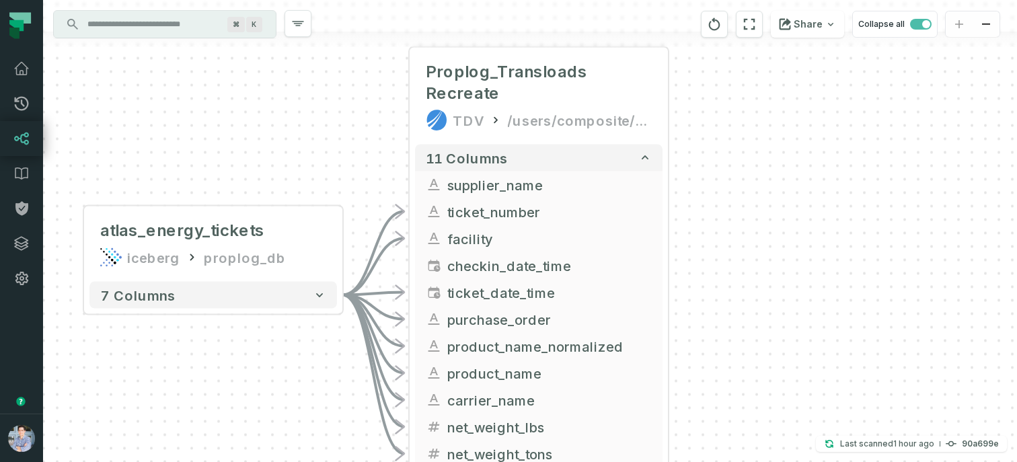
drag, startPoint x: 693, startPoint y: 301, endPoint x: 701, endPoint y: 155, distance: 146.2
click at [701, 155] on div "+ Proplog_Transloads Recreate TDV /users/composite/admin/View 11 columns suppli…" at bounding box center [530, 231] width 974 height 462
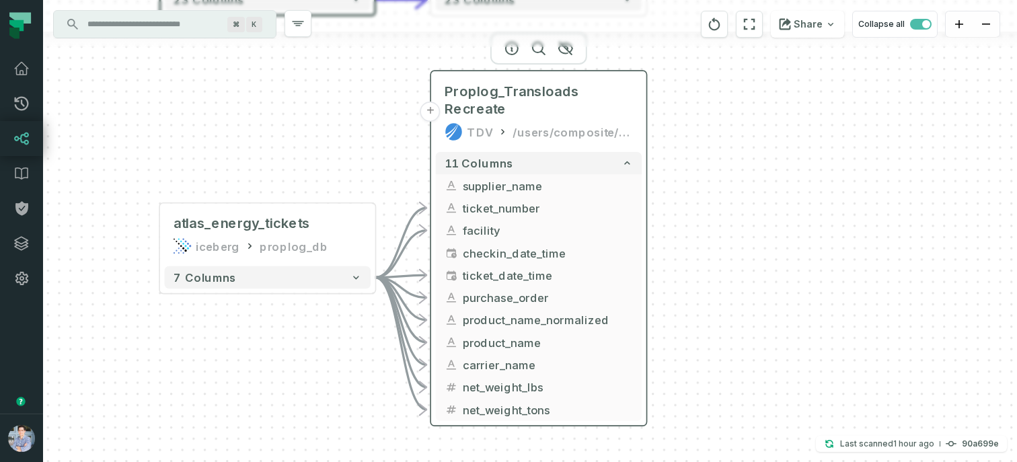
click at [426, 112] on button "+" at bounding box center [430, 112] width 20 height 20
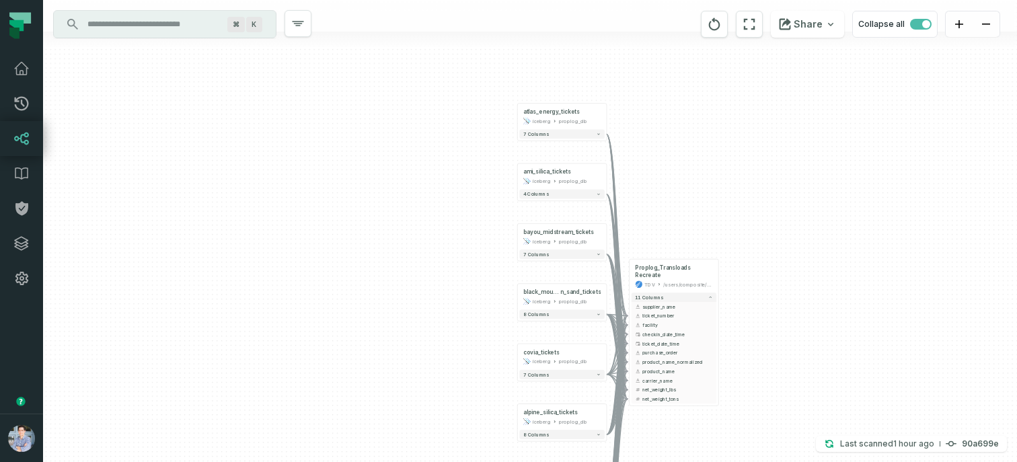
drag, startPoint x: 658, startPoint y: 145, endPoint x: 656, endPoint y: 182, distance: 37.0
click at [656, 182] on div "ami_silica_tickets iceberg proplog_db - 4 columns bayou_midstream_tickets icebe…" at bounding box center [530, 231] width 974 height 462
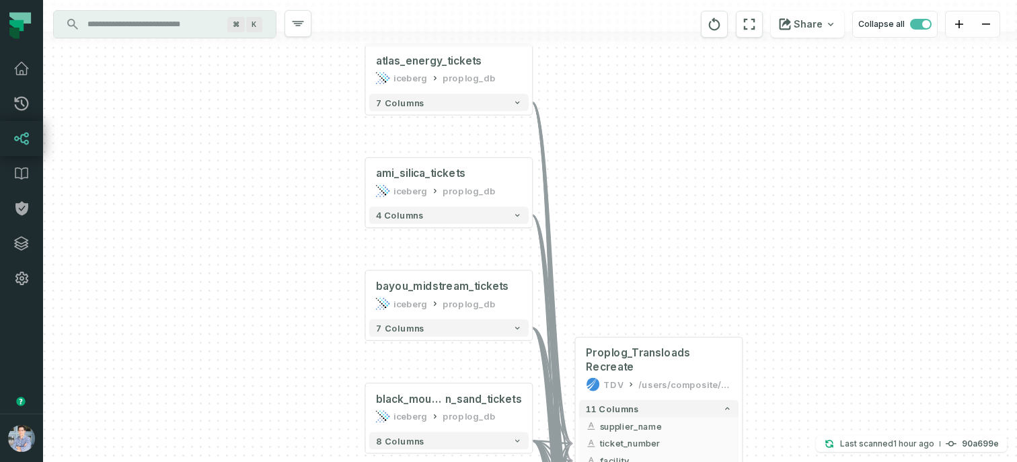
drag, startPoint x: 769, startPoint y: 284, endPoint x: 685, endPoint y: 274, distance: 84.6
click at [685, 274] on div "ami_silica_tickets iceberg proplog_db - 4 columns bayou_midstream_tickets icebe…" at bounding box center [530, 231] width 974 height 462
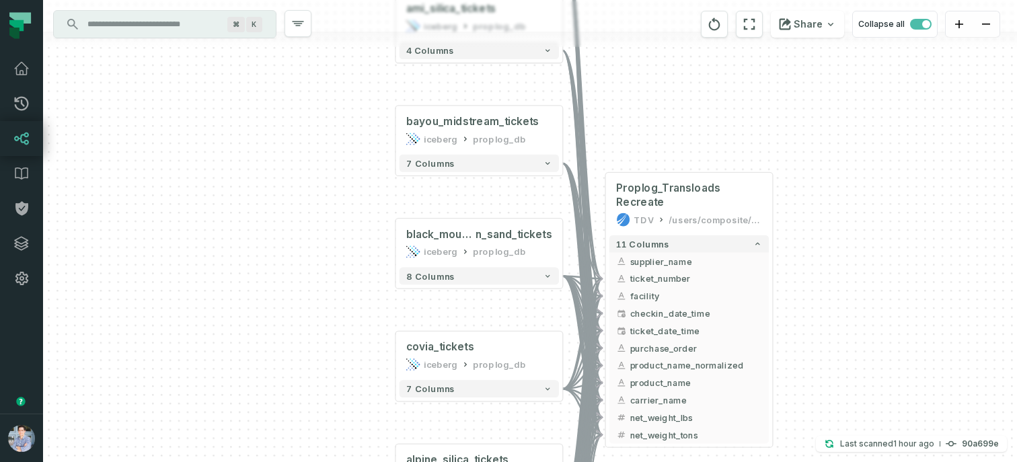
drag, startPoint x: 338, startPoint y: 348, endPoint x: 369, endPoint y: 180, distance: 171.6
click at [369, 180] on div "ami_silica_tickets iceberg proplog_db - 4 columns bayou_midstream_tickets icebe…" at bounding box center [530, 231] width 974 height 462
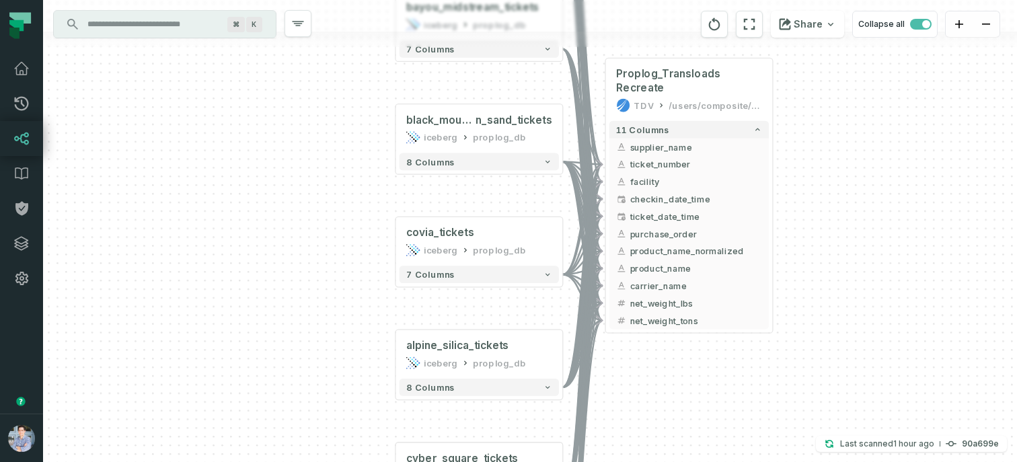
drag, startPoint x: 369, startPoint y: 305, endPoint x: 368, endPoint y: 194, distance: 110.3
click at [368, 194] on div "ami_silica_tickets iceberg proplog_db - 4 columns bayou_midstream_tickets icebe…" at bounding box center [530, 231] width 974 height 462
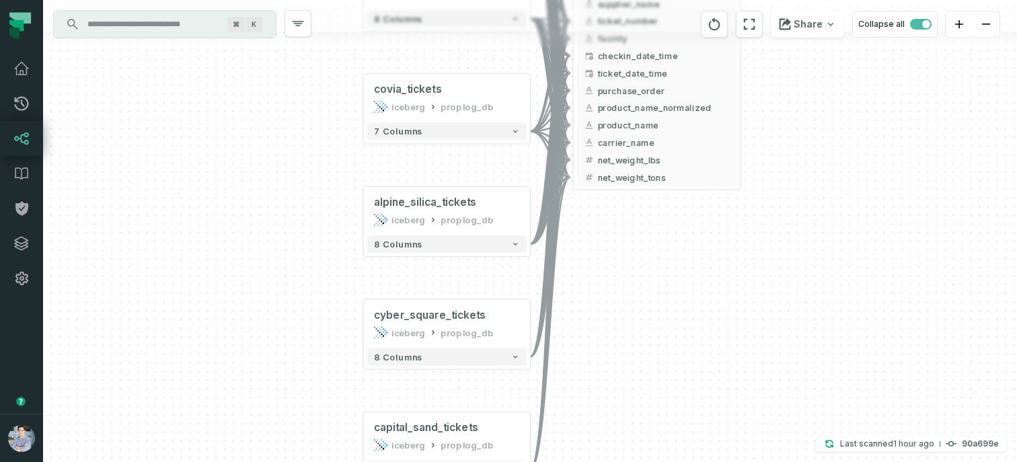
drag, startPoint x: 373, startPoint y: 223, endPoint x: 340, endPoint y: 79, distance: 147.0
click at [341, 79] on div "ami_silica_tickets iceberg proplog_db - 4 columns bayou_midstream_tickets icebe…" at bounding box center [530, 231] width 974 height 462
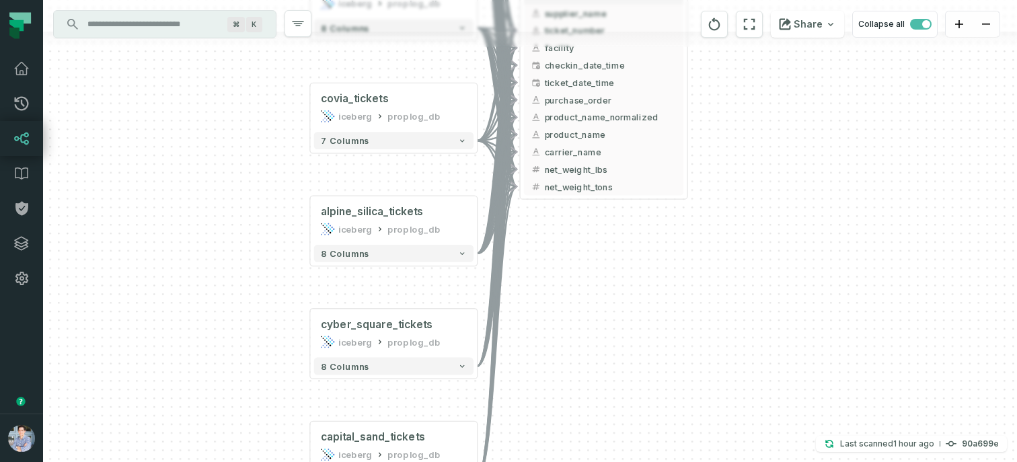
drag, startPoint x: 325, startPoint y: 243, endPoint x: 271, endPoint y: 253, distance: 54.7
click at [271, 253] on div "ami_silica_tickets iceberg proplog_db - 4 columns bayou_midstream_tickets icebe…" at bounding box center [530, 231] width 974 height 462
click at [371, 116] on div "iceberg proplog_db" at bounding box center [393, 117] width 146 height 14
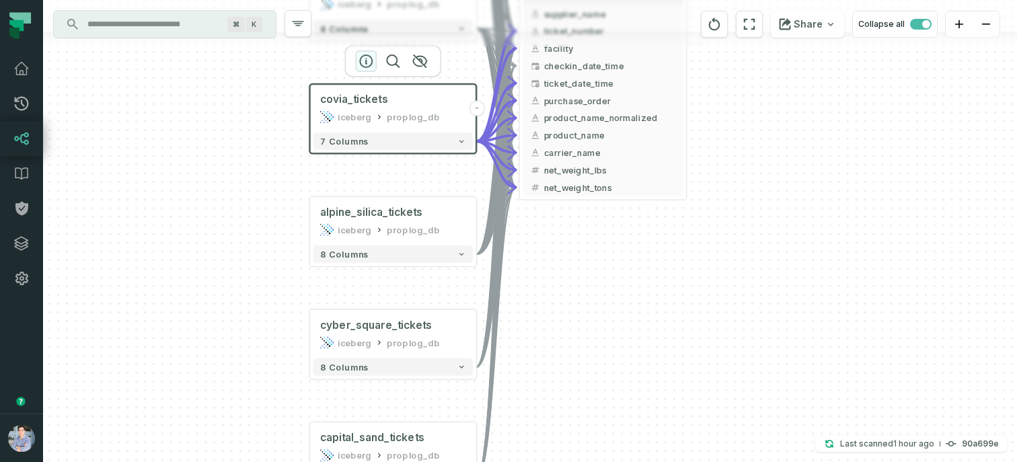
click at [370, 61] on icon "button" at bounding box center [366, 61] width 16 height 16
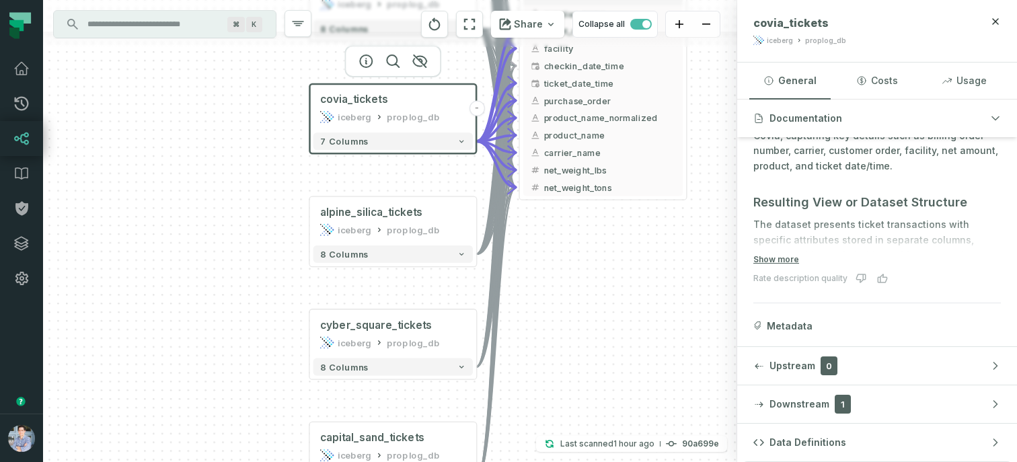
scroll to position [184, 0]
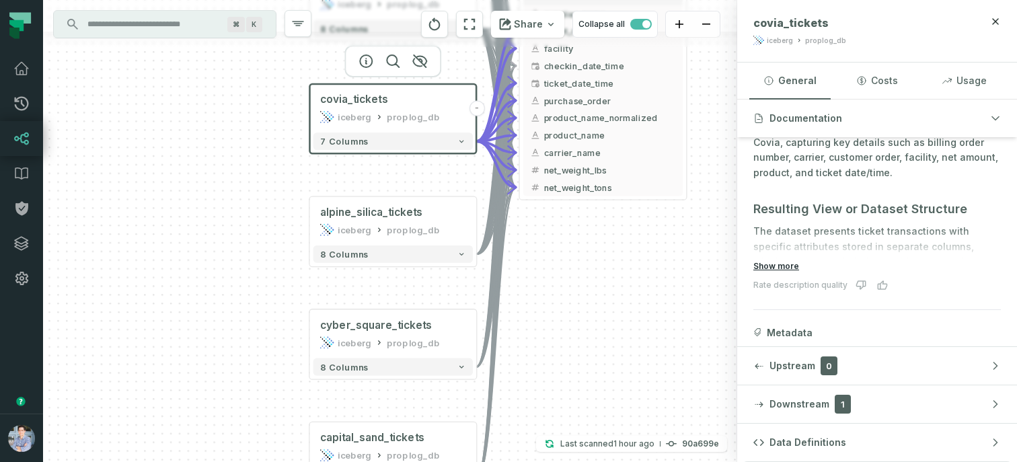
click at [775, 262] on button "Show more" at bounding box center [776, 266] width 46 height 11
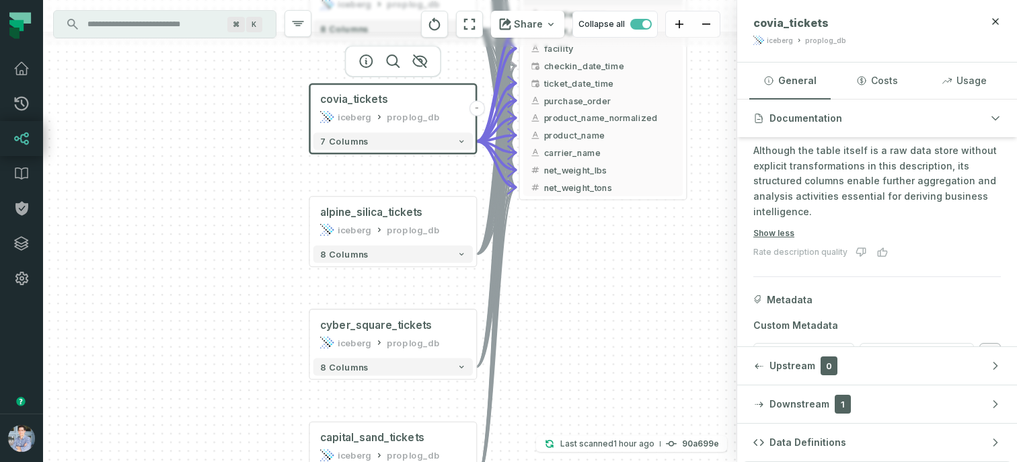
scroll to position [716, 0]
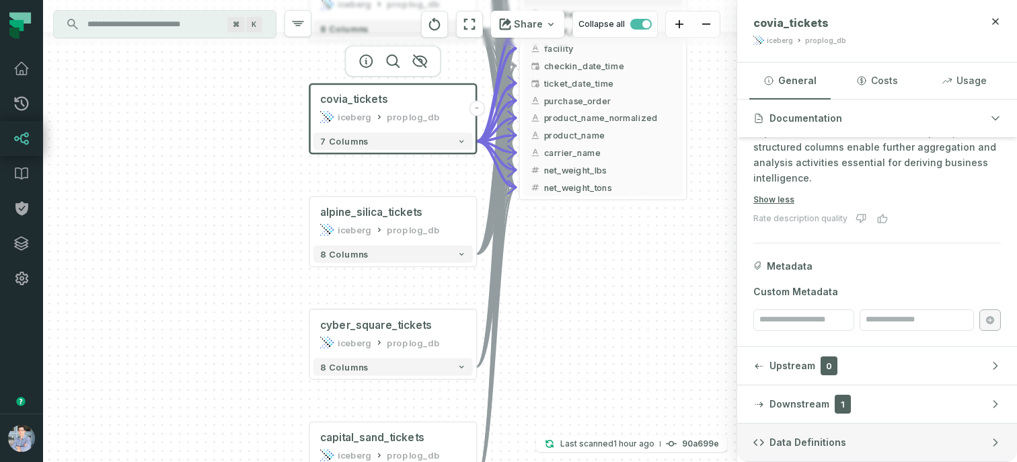
click at [814, 438] on span "Data Definitions" at bounding box center [807, 442] width 77 height 13
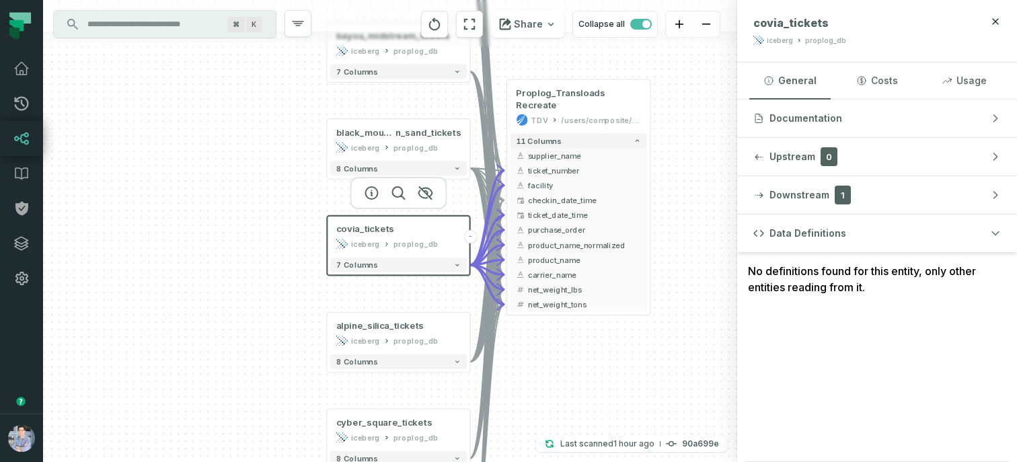
drag, startPoint x: 711, startPoint y: 52, endPoint x: 677, endPoint y: 221, distance: 172.1
click at [677, 221] on div "ami_silica_tickets iceberg proplog_db - 4 columns bayou_midstream_tickets icebe…" at bounding box center [390, 231] width 694 height 462
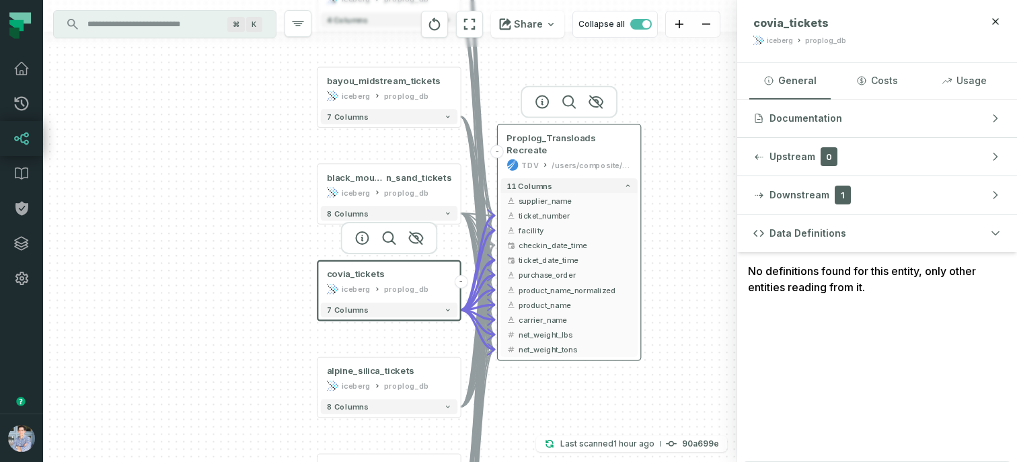
click at [579, 156] on div "Proplog_Transloads Recreate TDV /users/composite/admin/View" at bounding box center [568, 152] width 137 height 48
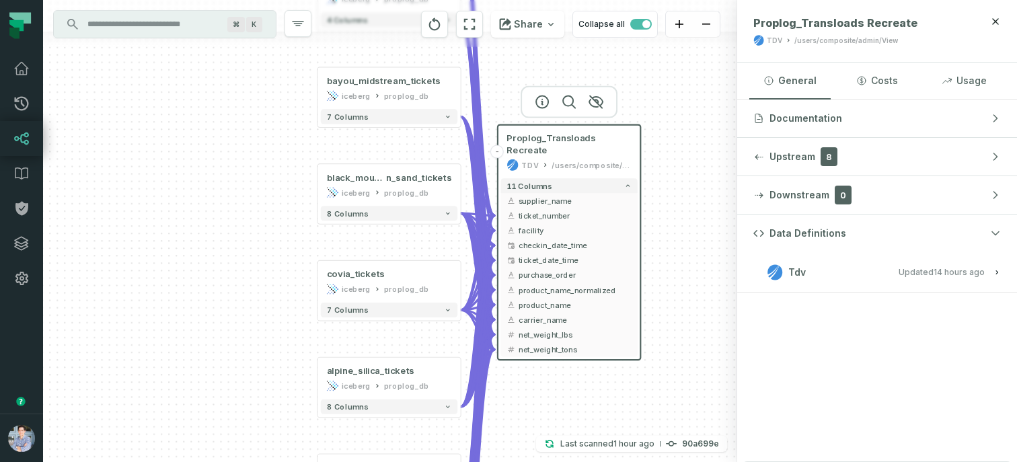
click at [163, 22] on input "Discovery Provider cmdk menu" at bounding box center [152, 24] width 147 height 22
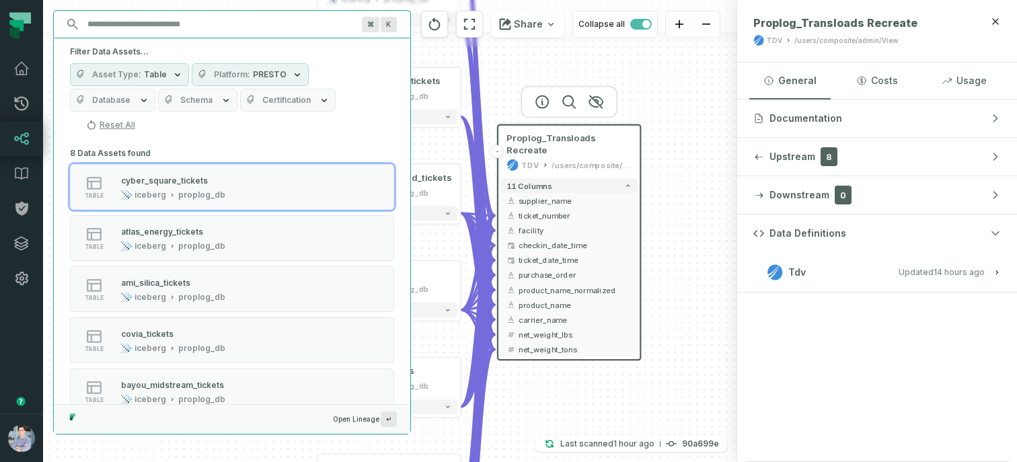
click at [851, 380] on div "Data Definitions Tdv Updated 10/2/2025, 1:02:44 AM" at bounding box center [877, 339] width 280 height 248
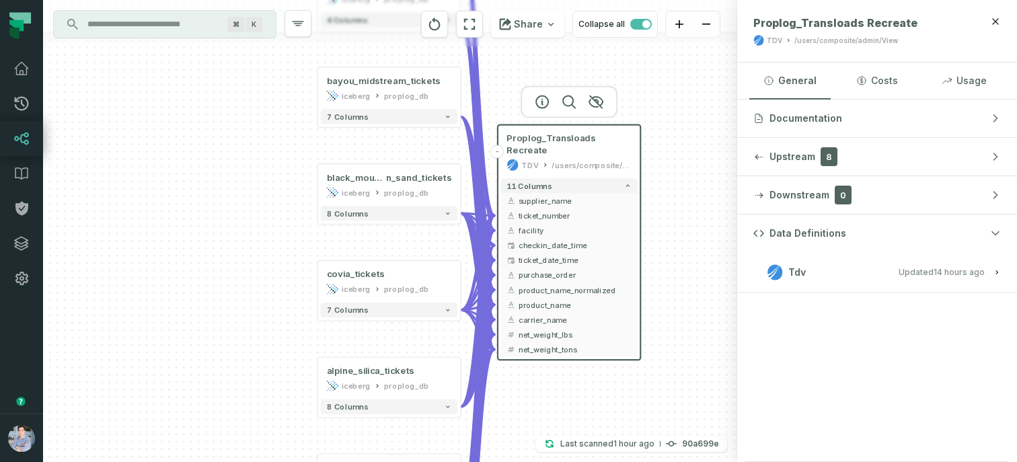
click at [860, 272] on button "Tdv Updated 10/2/2025, 1:02:44 AM" at bounding box center [877, 272] width 248 height 18
drag, startPoint x: 755, startPoint y: 313, endPoint x: 993, endPoint y: 347, distance: 239.8
click at [993, 347] on div "Table definition (ingested from http://tdv-dev.libertyenergy.com:9400/ TDV Serv…" at bounding box center [877, 330] width 264 height 49
click at [865, 319] on span "Table definition (ingested from http://tdv-dev.libertyenergy.com:9400/ TDV Serv…" at bounding box center [844, 323] width 176 height 28
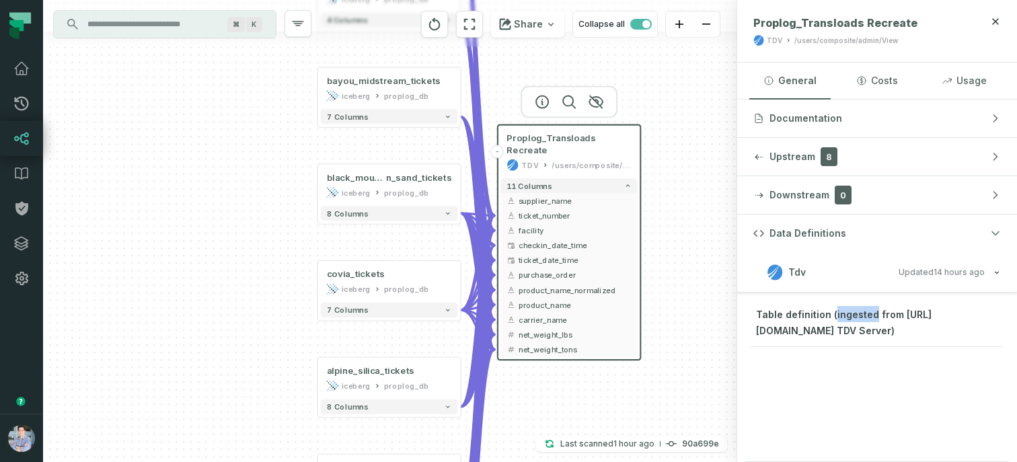
click at [865, 319] on span "Table definition (ingested from http://tdv-dev.libertyenergy.com:9400/ TDV Serv…" at bounding box center [844, 323] width 176 height 28
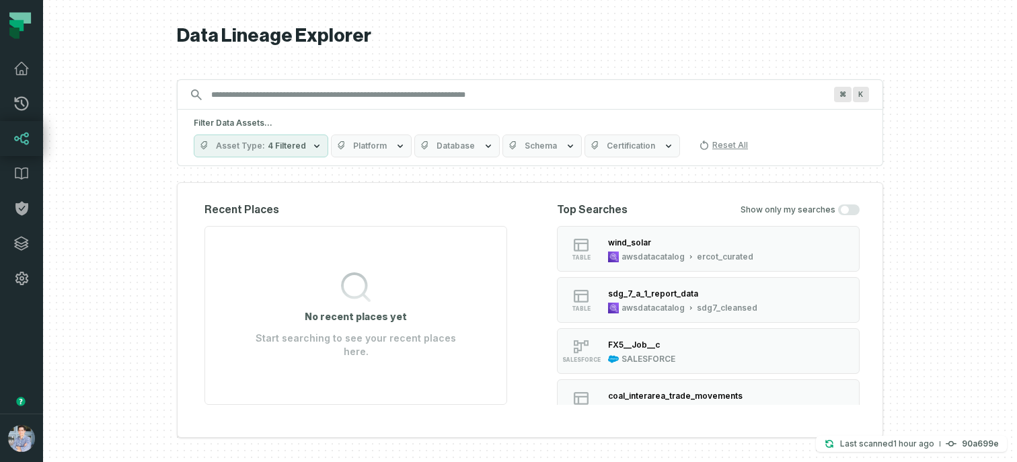
click at [376, 144] on span "Platform" at bounding box center [370, 146] width 34 height 11
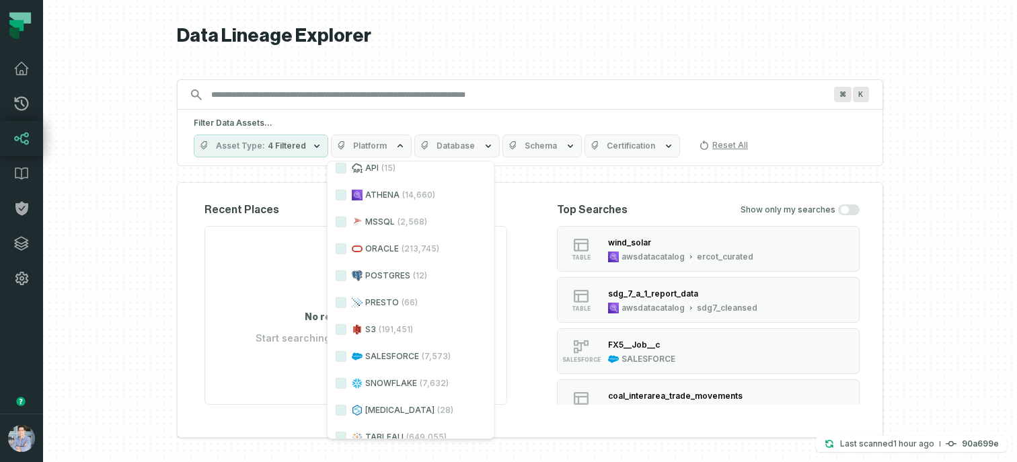
scroll to position [93, 0]
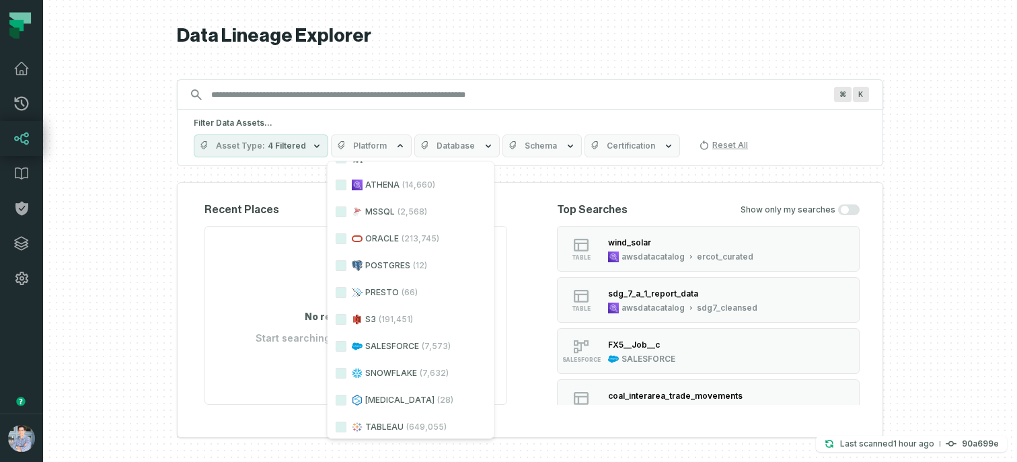
click at [136, 215] on div at bounding box center [530, 231] width 974 height 462
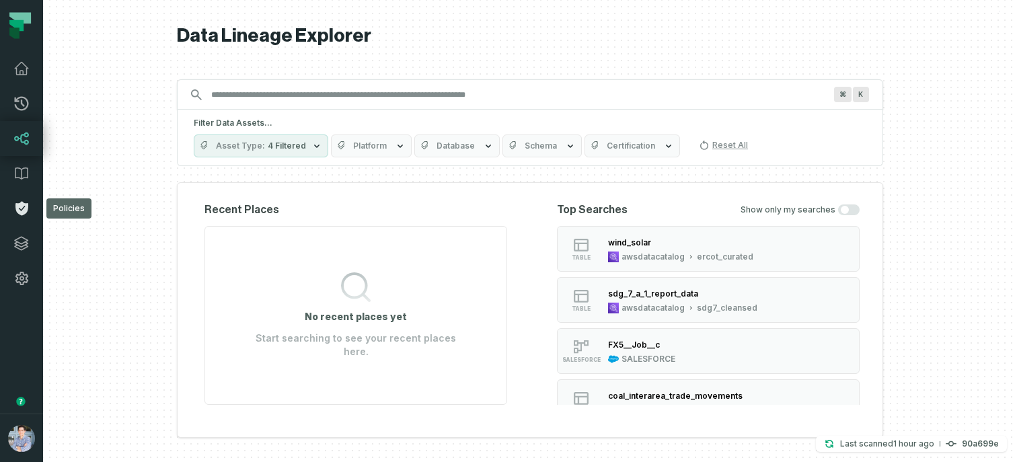
click at [22, 208] on icon at bounding box center [21, 208] width 16 height 16
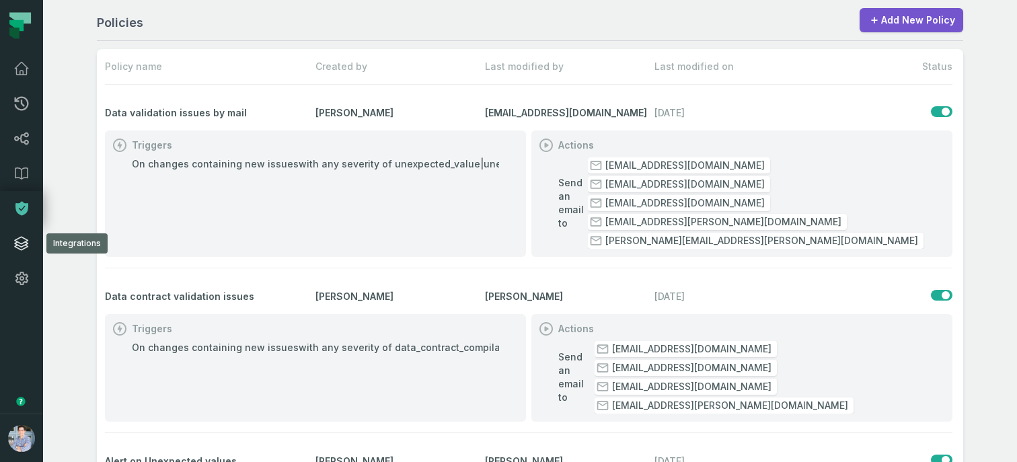
click at [14, 234] on link "Integrations" at bounding box center [21, 243] width 43 height 35
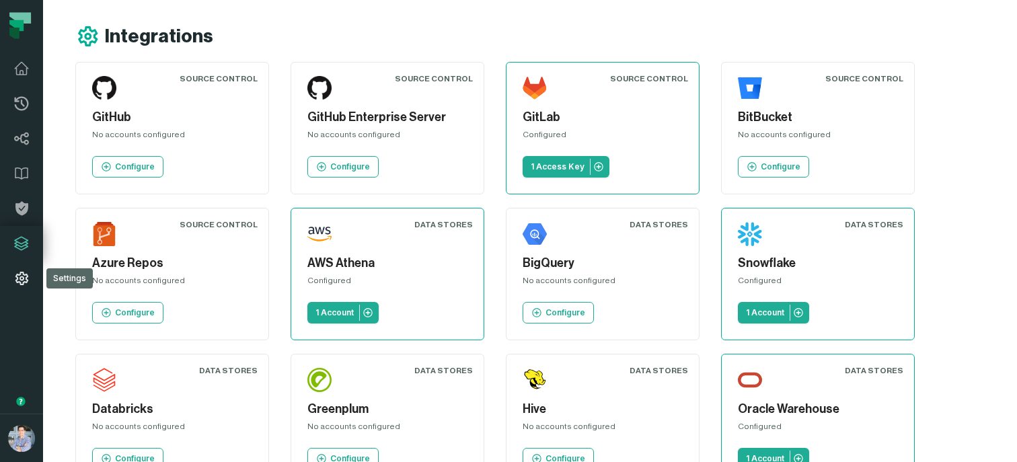
click at [18, 281] on icon at bounding box center [21, 278] width 16 height 16
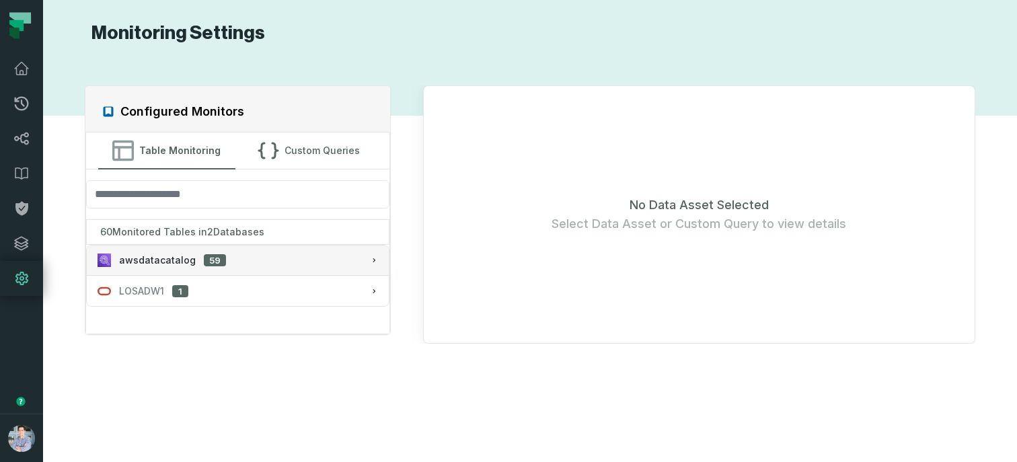
click at [271, 259] on div "awsdatacatalog 59" at bounding box center [238, 260] width 280 height 13
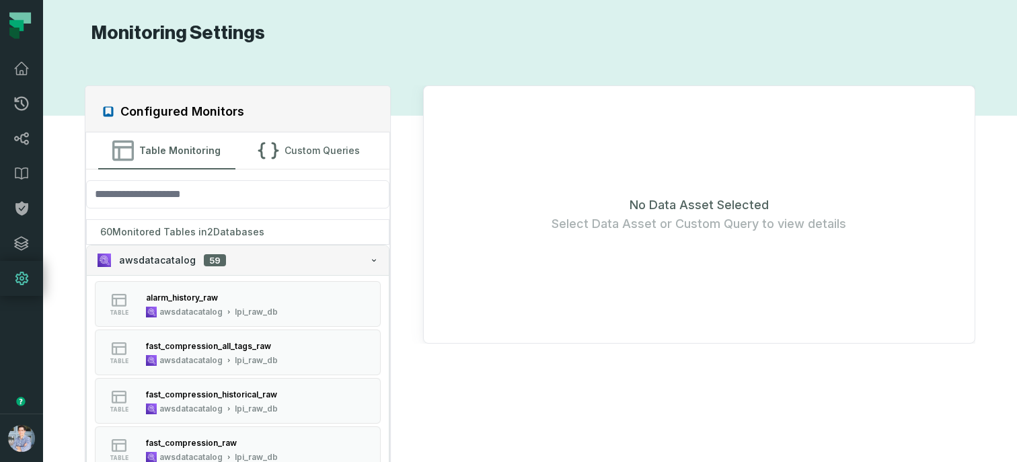
click at [166, 260] on span "awsdatacatalog" at bounding box center [157, 260] width 77 height 13
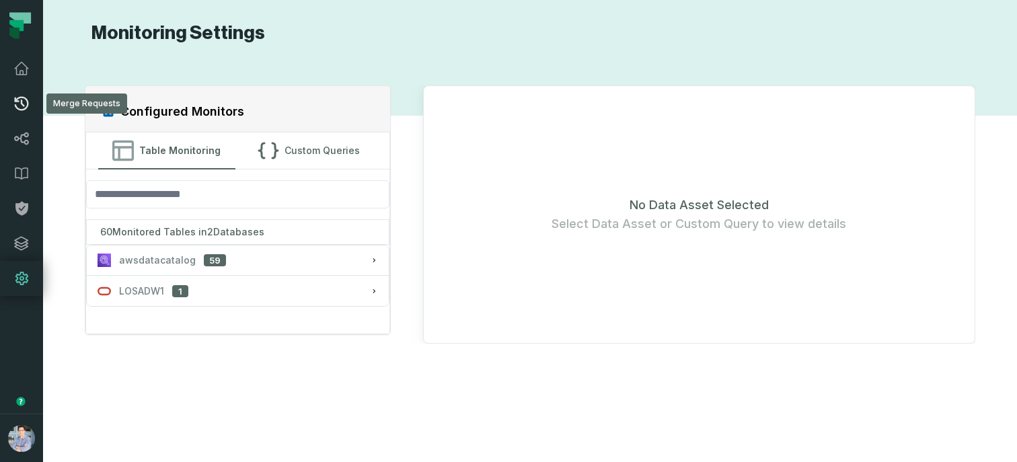
click at [21, 107] on icon at bounding box center [21, 104] width 16 height 16
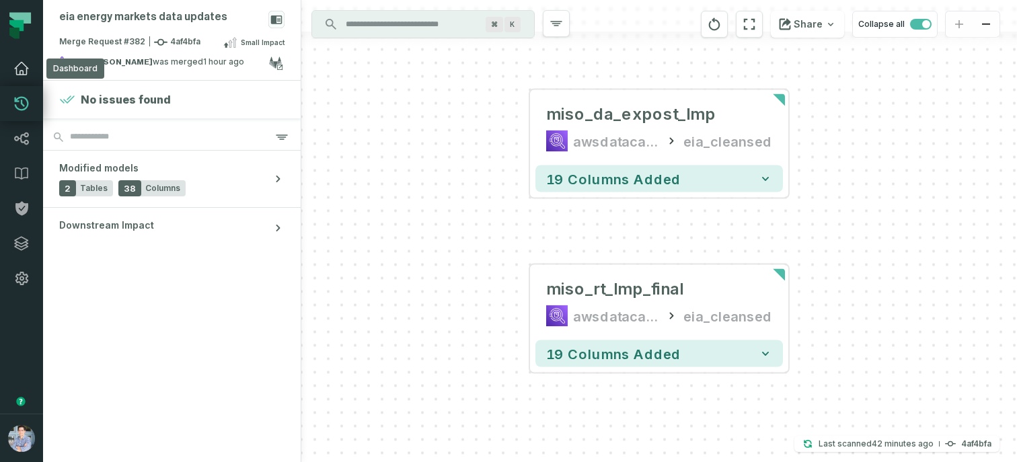
click at [22, 69] on icon at bounding box center [21, 69] width 16 height 16
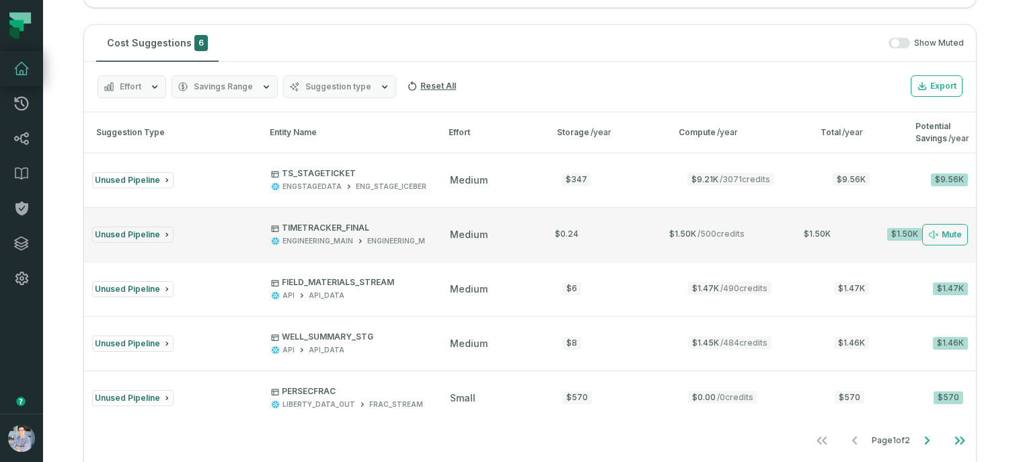
scroll to position [863, 0]
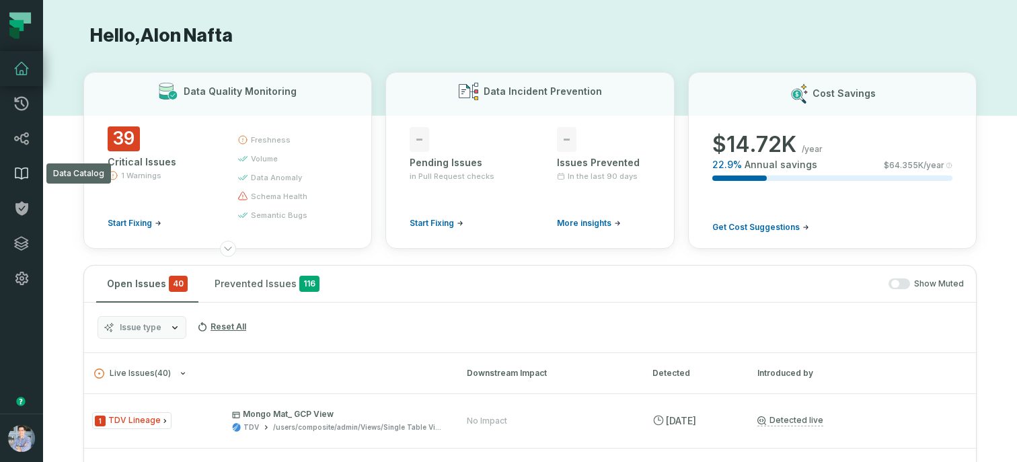
click at [21, 179] on icon at bounding box center [21, 173] width 12 height 11
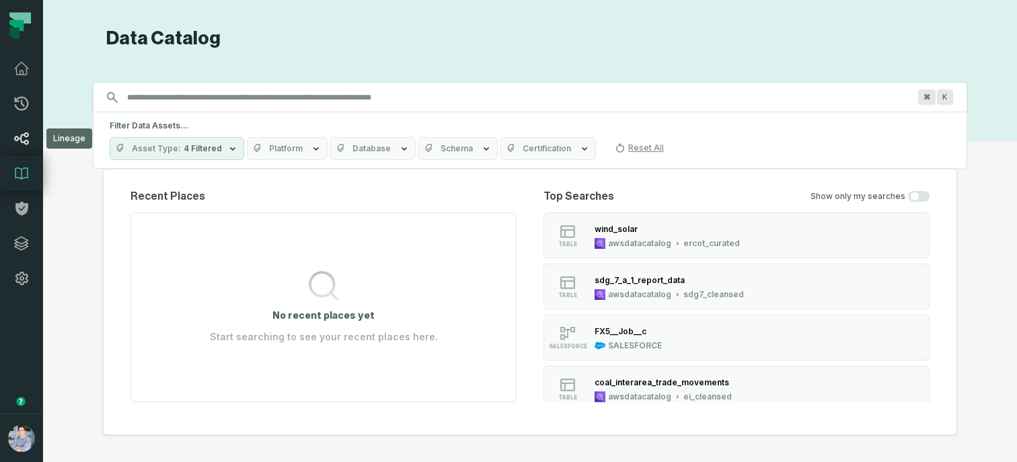
click at [22, 136] on icon at bounding box center [21, 138] width 16 height 16
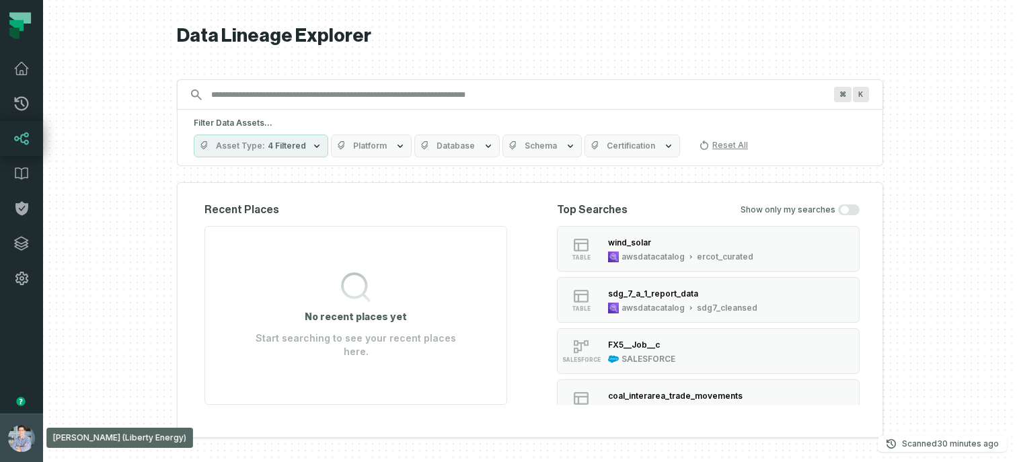
click at [13, 422] on button "[PERSON_NAME] (Liberty Energy) [EMAIL_ADDRESS][DOMAIN_NAME]" at bounding box center [21, 438] width 43 height 48
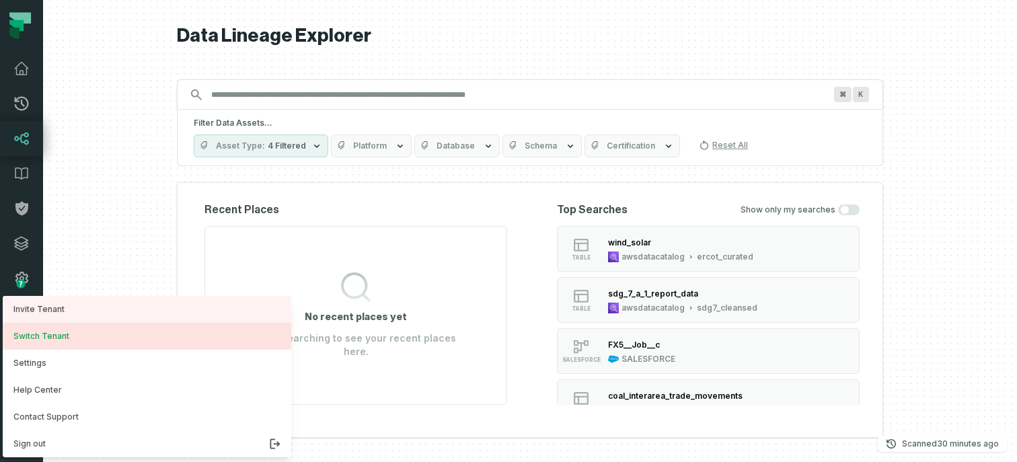
click at [63, 337] on button "Switch Tenant" at bounding box center [147, 336] width 289 height 27
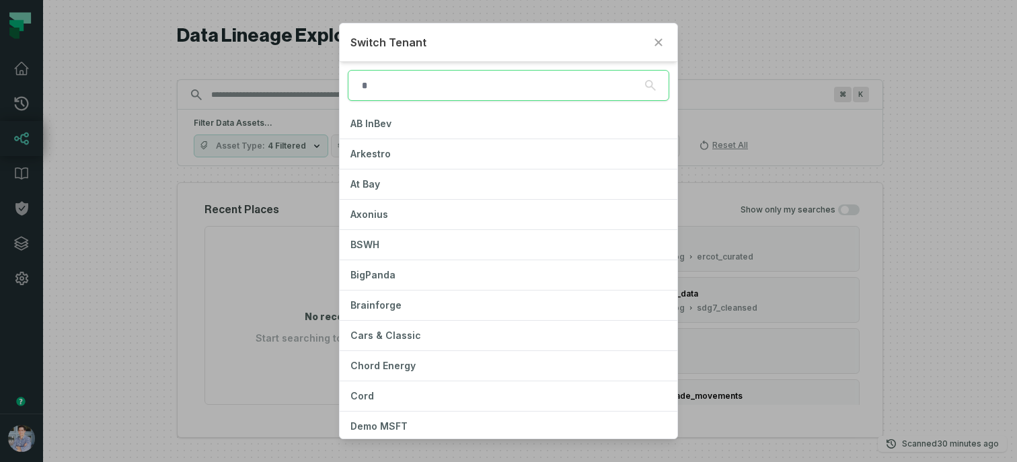
click at [443, 89] on input "search" at bounding box center [508, 85] width 321 height 31
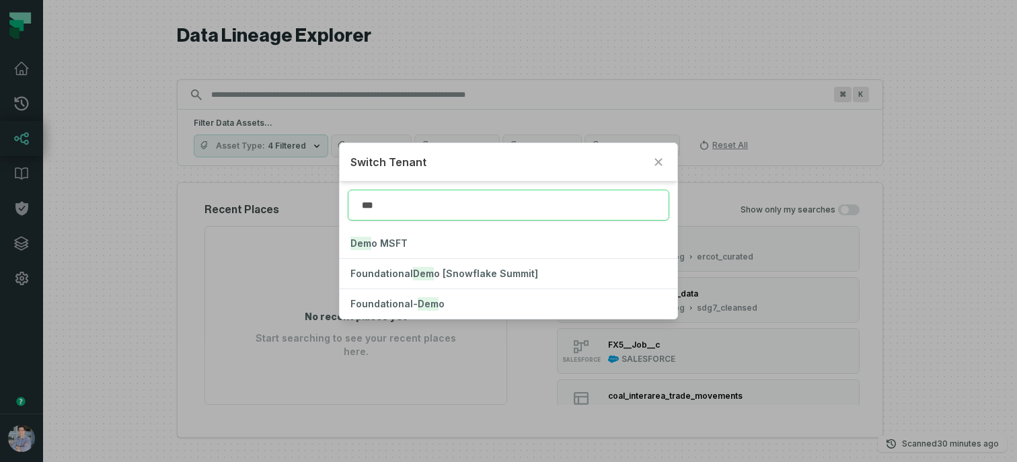
type input "****"
click at [400, 300] on span "Foundational- Demo" at bounding box center [397, 303] width 94 height 11
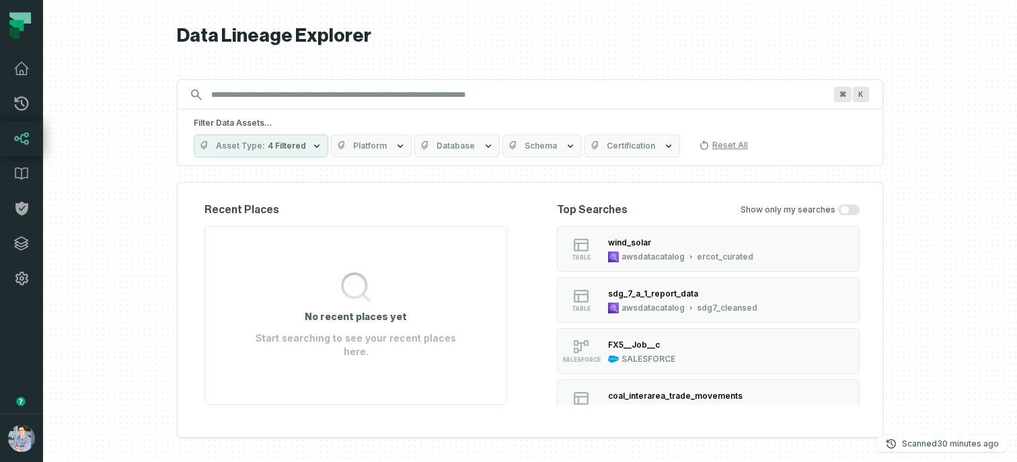
click at [84, 294] on div at bounding box center [530, 231] width 974 height 462
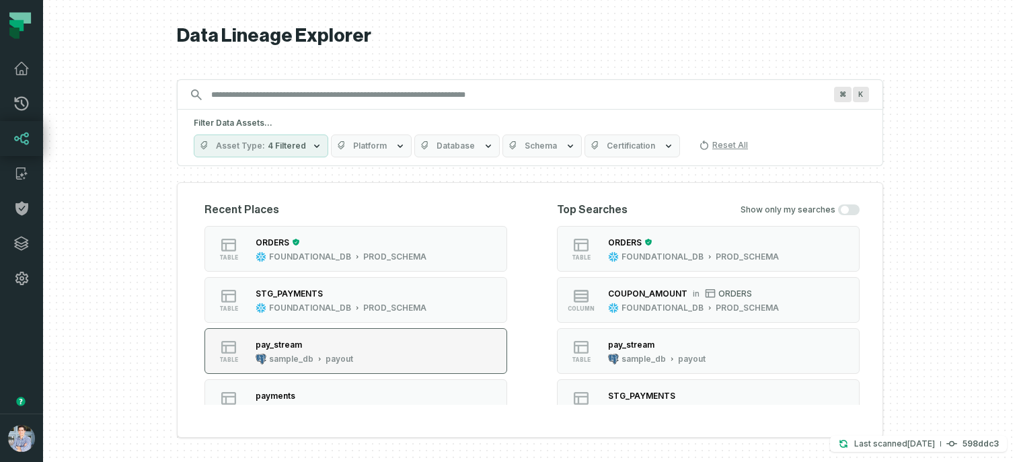
click at [299, 333] on button "table pay_stream sample_db payout" at bounding box center [355, 351] width 303 height 46
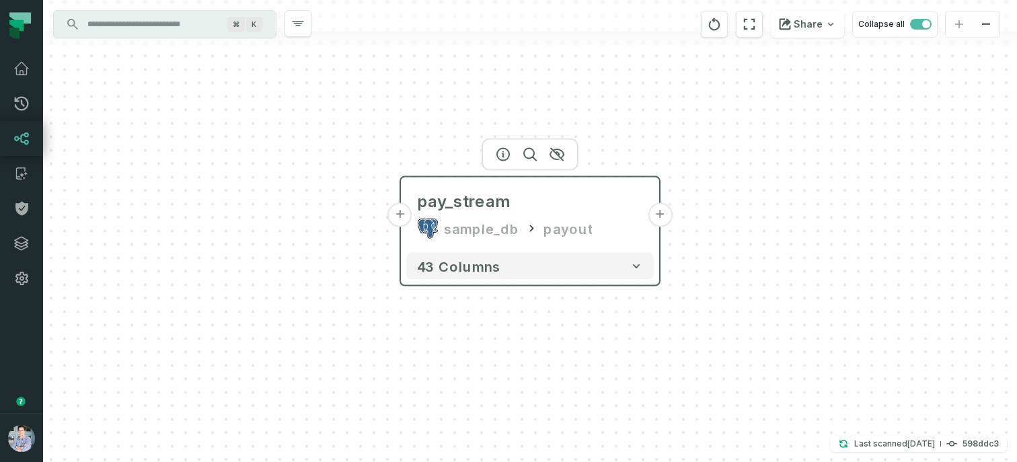
click at [397, 217] on button "+" at bounding box center [400, 215] width 24 height 24
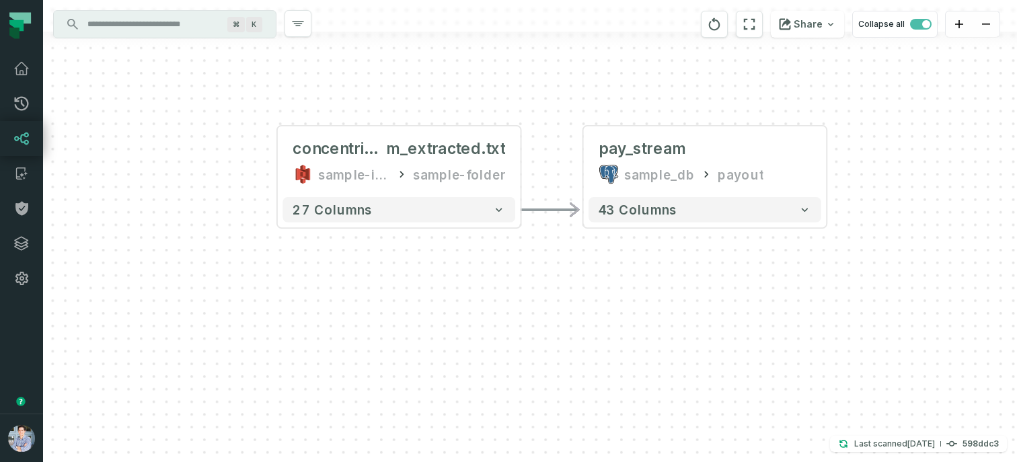
drag, startPoint x: 706, startPoint y: 149, endPoint x: 549, endPoint y: 82, distance: 170.5
click at [549, 82] on div "+ concentrix_pay_strea m_extracted.txt sample-input-bucket sample-folder - 27 c…" at bounding box center [530, 231] width 974 height 462
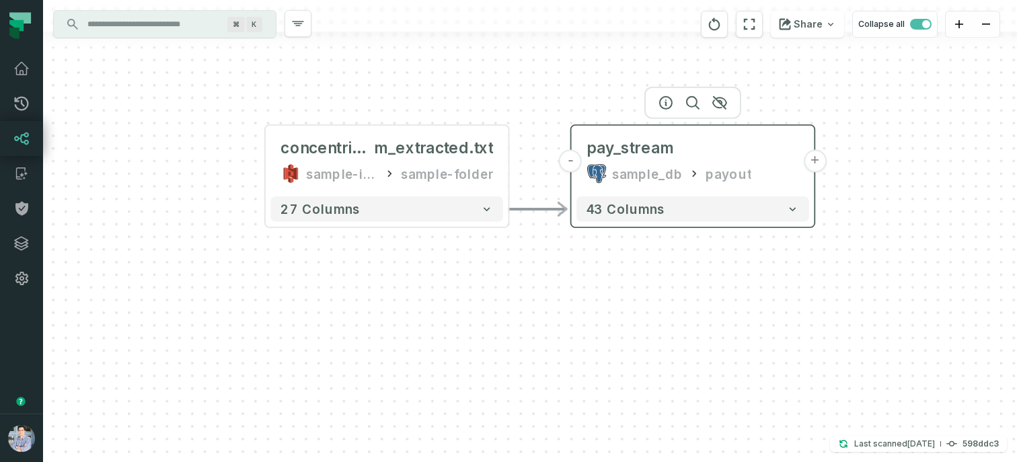
click at [810, 161] on button "+" at bounding box center [815, 161] width 23 height 23
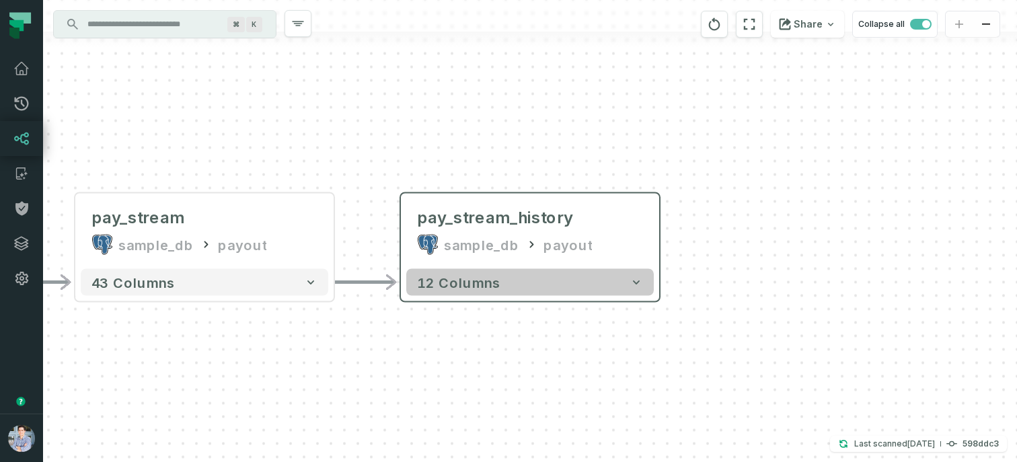
click at [605, 284] on button "12 columns" at bounding box center [530, 282] width 248 height 27
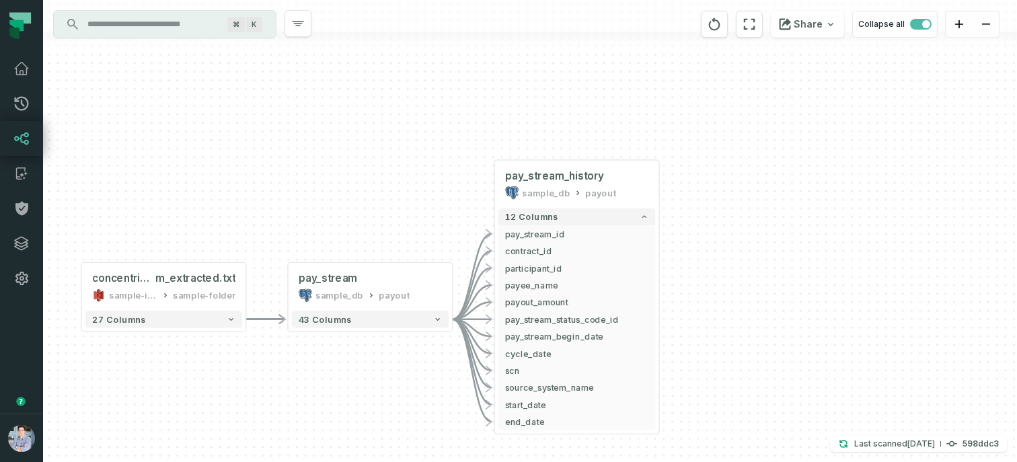
drag, startPoint x: 257, startPoint y: 319, endPoint x: 373, endPoint y: 231, distance: 146.4
click at [373, 231] on div "- pay_stream_history sample_db payout 12 columns - pay_stream_id - contract_id …" at bounding box center [530, 231] width 974 height 462
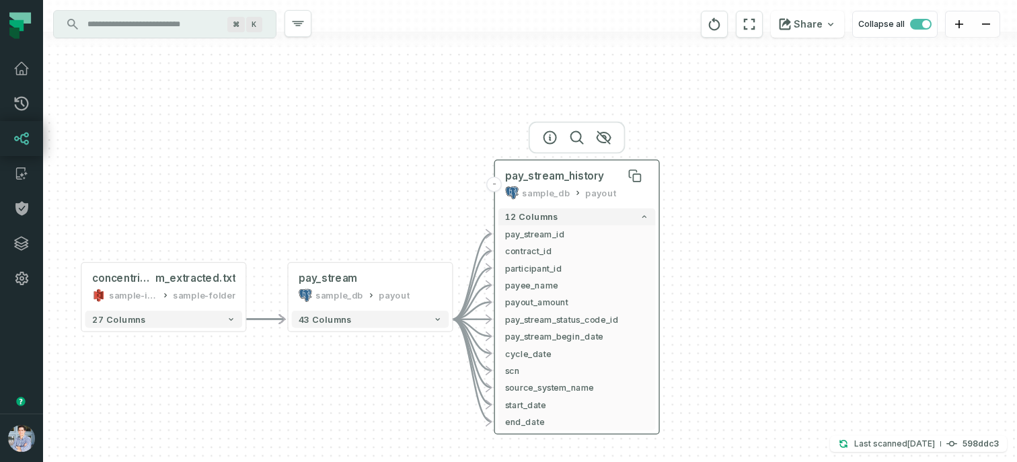
click at [530, 182] on span "pay_stream_history" at bounding box center [554, 175] width 99 height 13
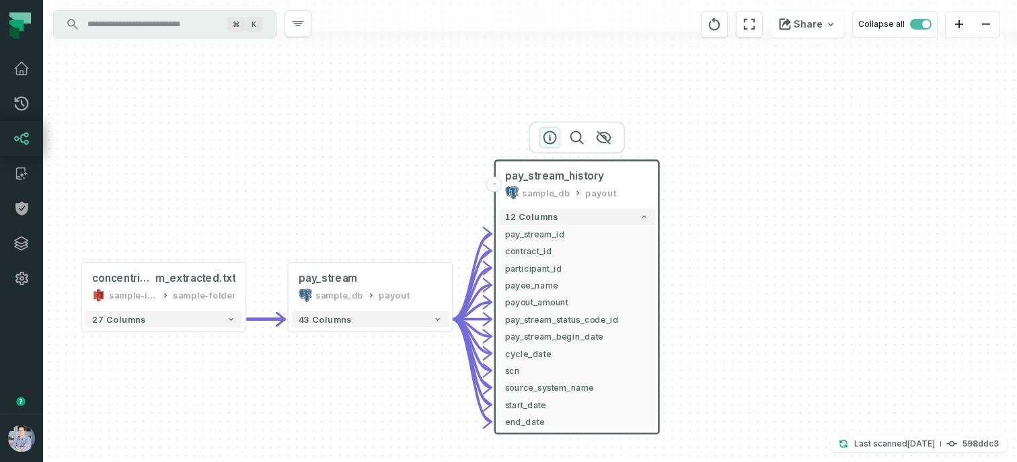
click at [549, 139] on icon "button" at bounding box center [550, 138] width 12 height 12
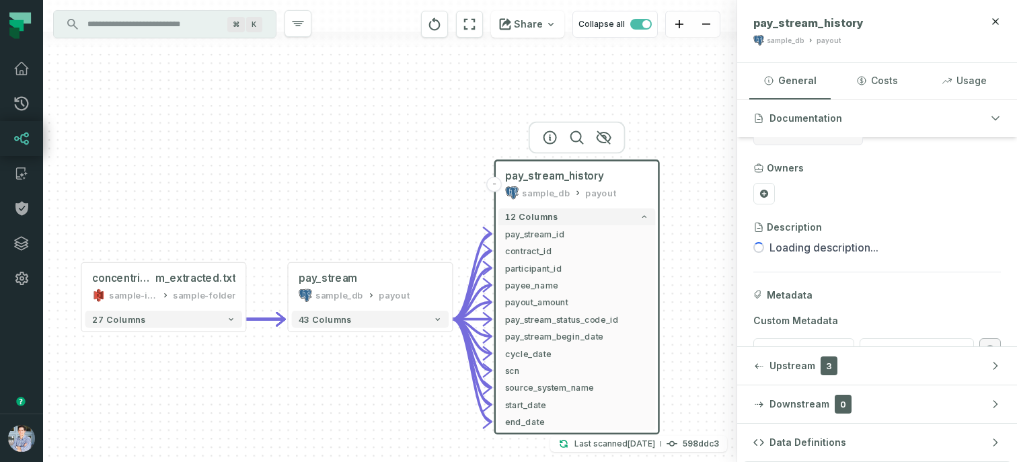
scroll to position [38, 0]
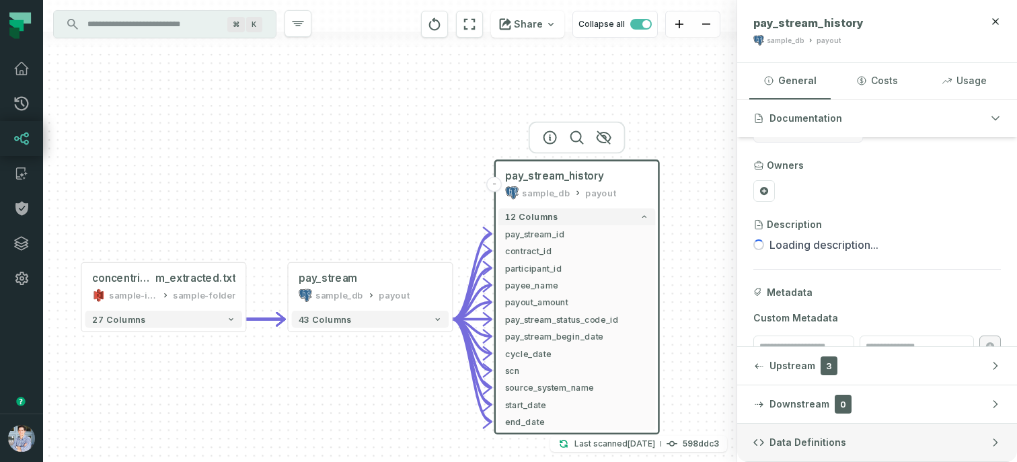
click at [856, 432] on button "Data Definitions" at bounding box center [877, 443] width 280 height 38
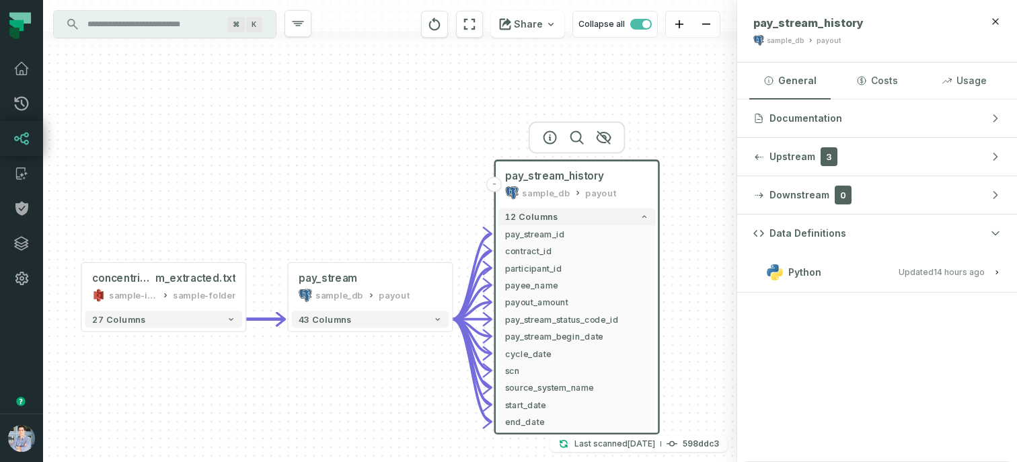
click at [823, 266] on button "Python Updated [DATE] 1:01:27 AM" at bounding box center [877, 272] width 248 height 18
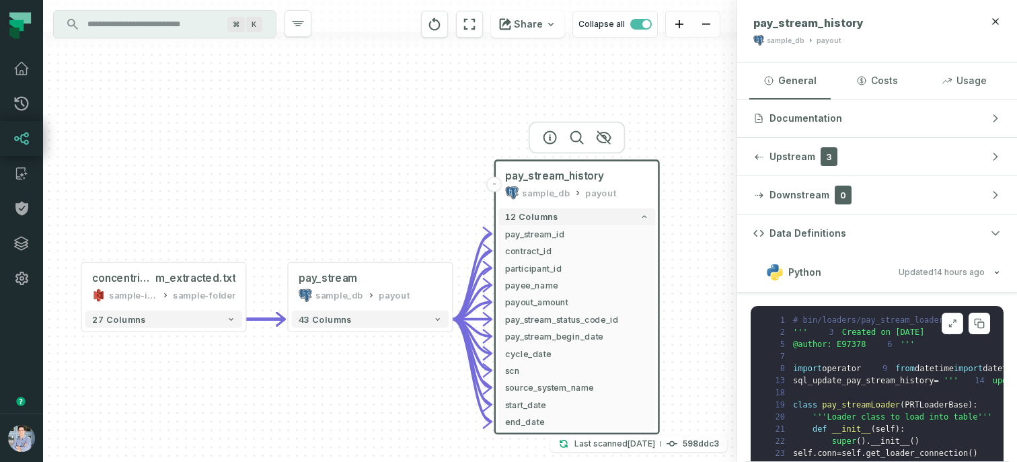
click at [956, 319] on icon at bounding box center [952, 323] width 9 height 11
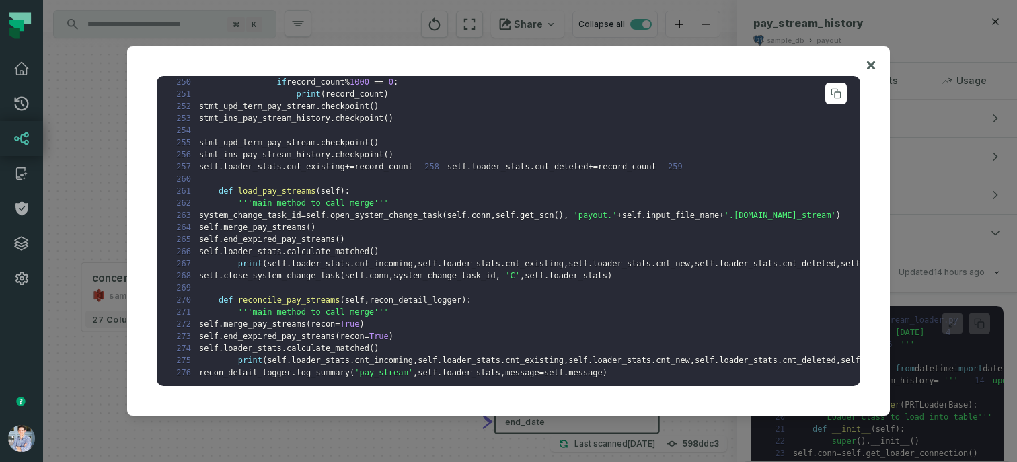
scroll to position [3047, 0]
click at [868, 60] on icon at bounding box center [870, 65] width 9 height 16
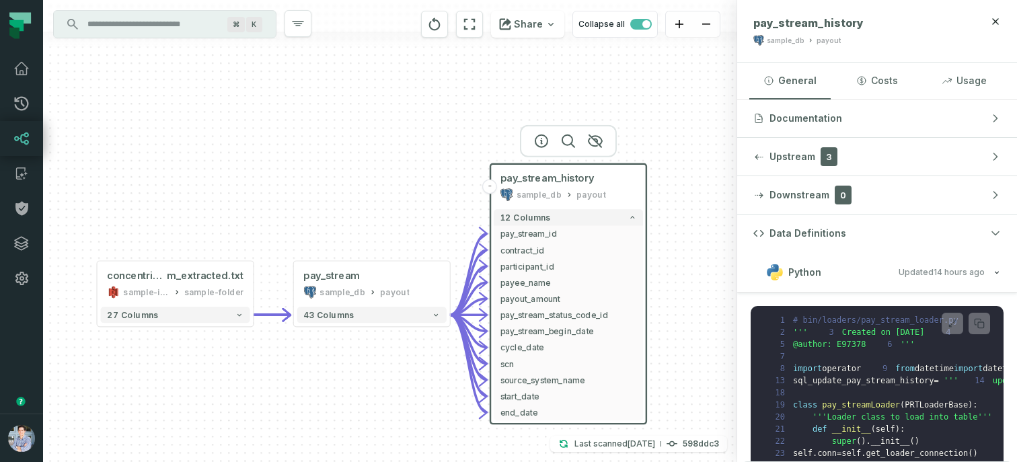
click at [138, 31] on input "Discovery Provider cmdk menu" at bounding box center [152, 24] width 147 height 22
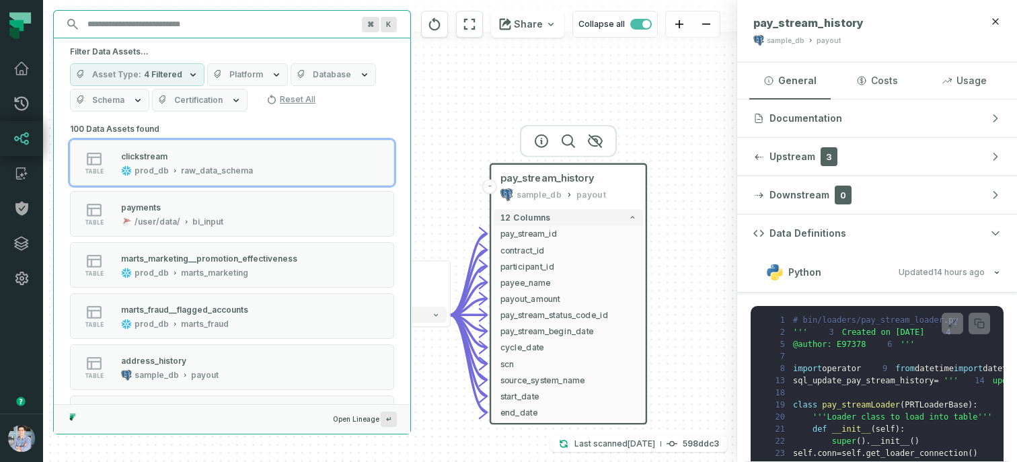
click at [241, 78] on span "Platform" at bounding box center [246, 74] width 34 height 11
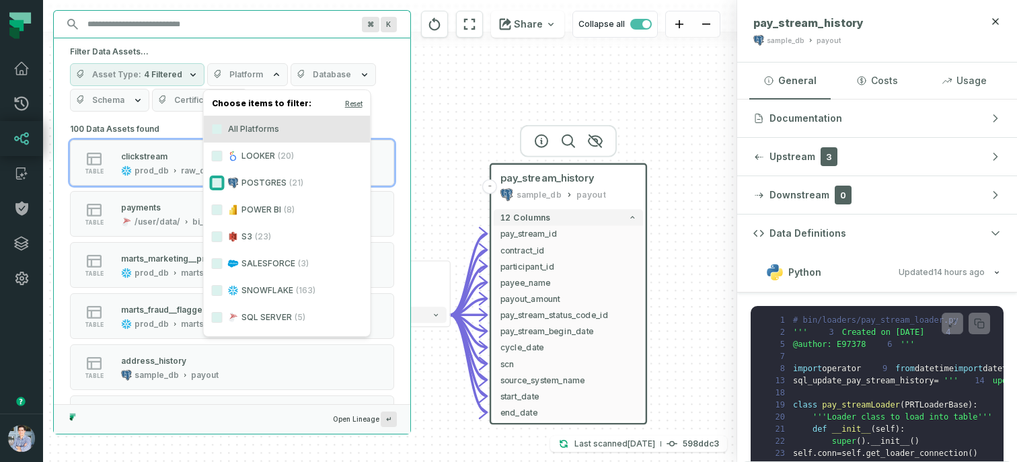
click at [217, 184] on button "POSTGRES (21)" at bounding box center [217, 183] width 11 height 11
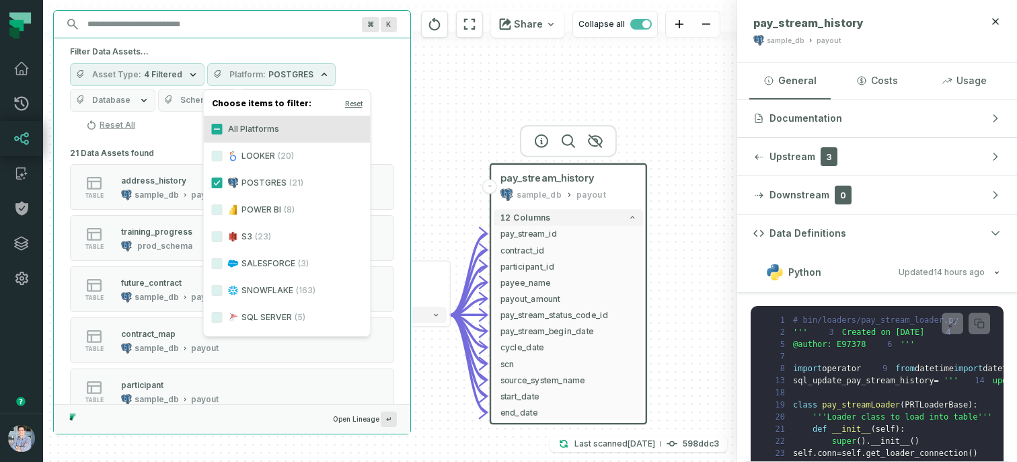
click at [223, 237] on label "S3 (23)" at bounding box center [287, 236] width 167 height 27
click at [223, 237] on button "S3 (23)" at bounding box center [217, 236] width 11 height 11
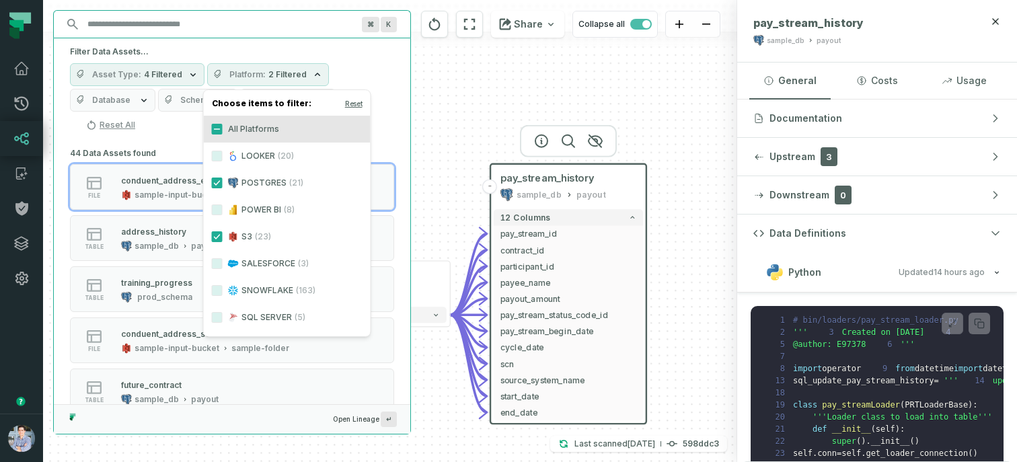
click at [399, 145] on div "44 Data Assets found file conduent_address_extracted.txt sample-input-bucket sa…" at bounding box center [232, 274] width 356 height 260
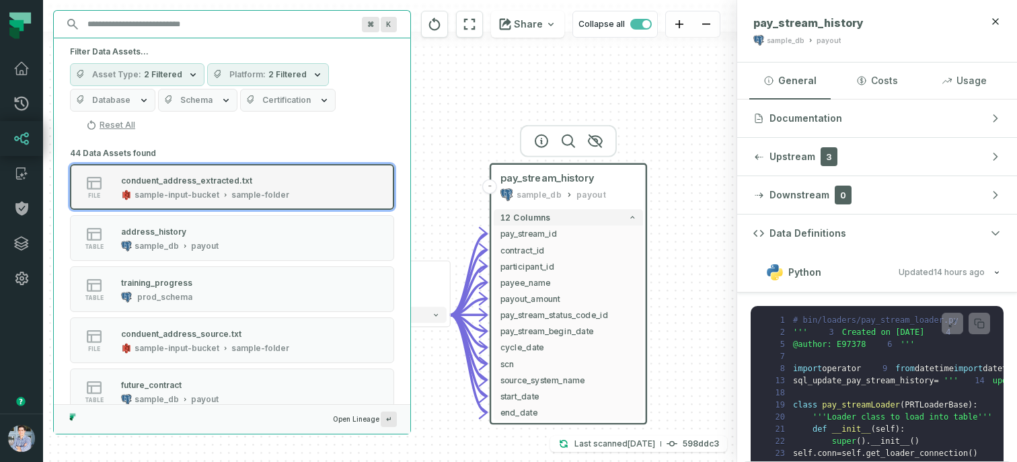
click at [269, 194] on div "sample-folder" at bounding box center [260, 195] width 58 height 11
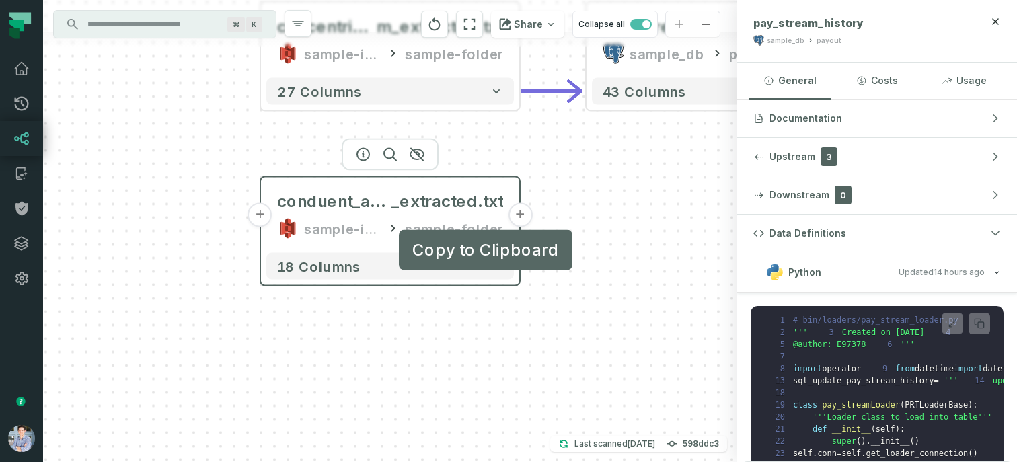
click at [517, 215] on button "+" at bounding box center [520, 215] width 24 height 24
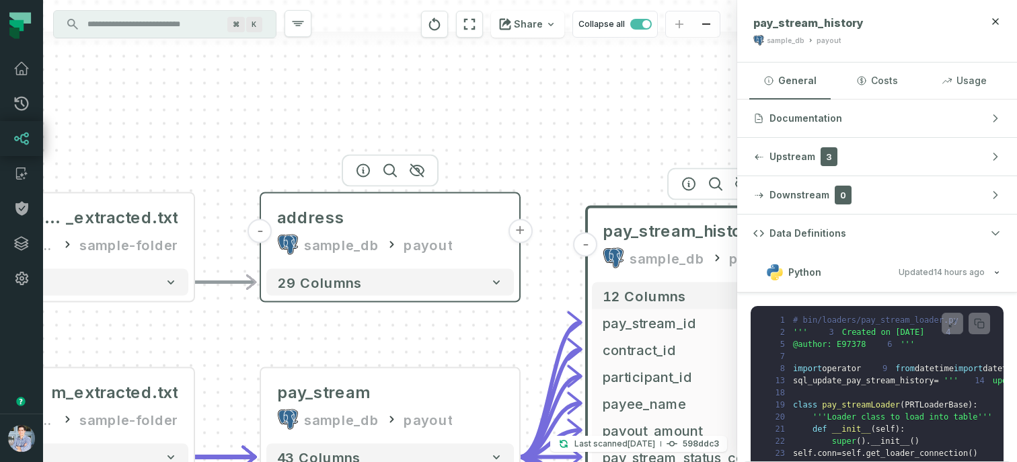
click at [519, 229] on button "+" at bounding box center [520, 231] width 24 height 24
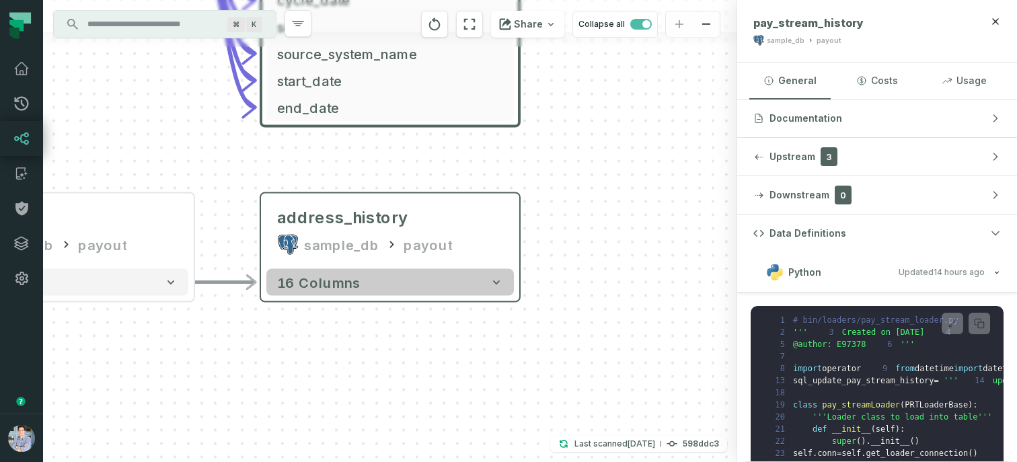
click at [361, 291] on button "16 columns" at bounding box center [390, 282] width 248 height 27
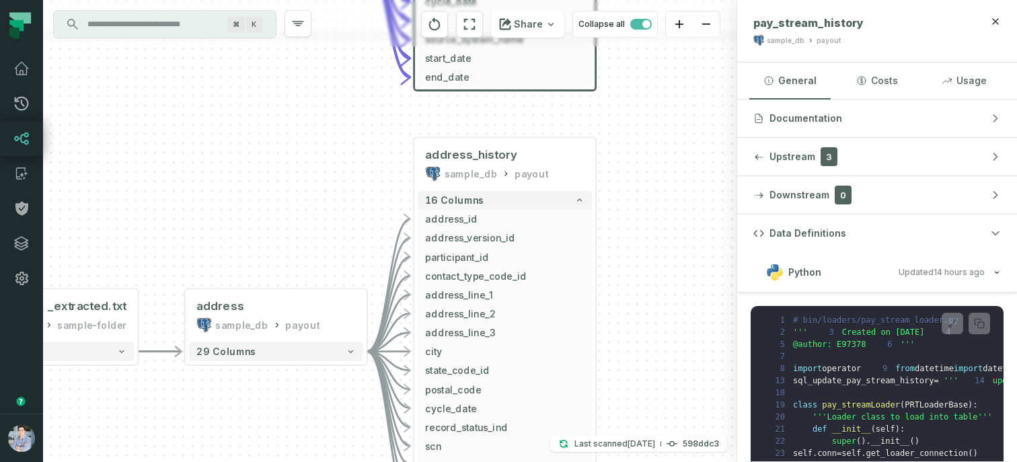
drag, startPoint x: 139, startPoint y: 317, endPoint x: 319, endPoint y: 202, distance: 214.0
click at [317, 206] on div "- address_history sample_db payout 16 columns - address_id - address_version_id…" at bounding box center [390, 231] width 694 height 462
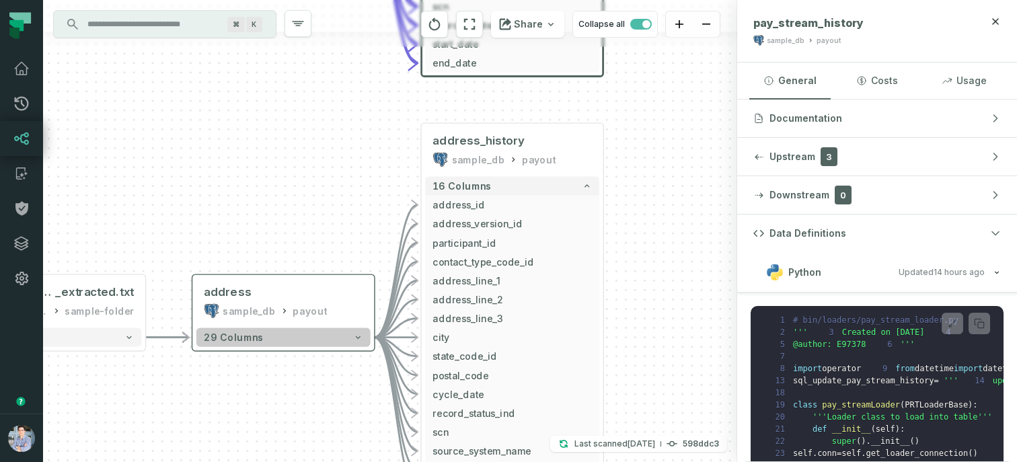
click at [302, 338] on button "29 columns" at bounding box center [283, 337] width 174 height 19
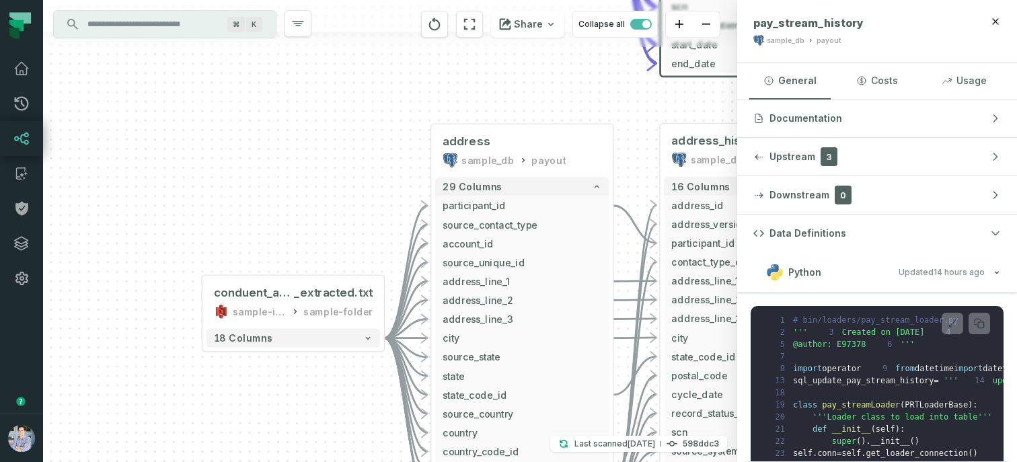
drag, startPoint x: 93, startPoint y: 365, endPoint x: 332, endPoint y: 214, distance: 282.3
click at [332, 214] on div "- address_history sample_db payout 16 columns - address_id - address_version_id…" at bounding box center [390, 231] width 694 height 462
click at [313, 336] on button "18 columns" at bounding box center [293, 338] width 174 height 19
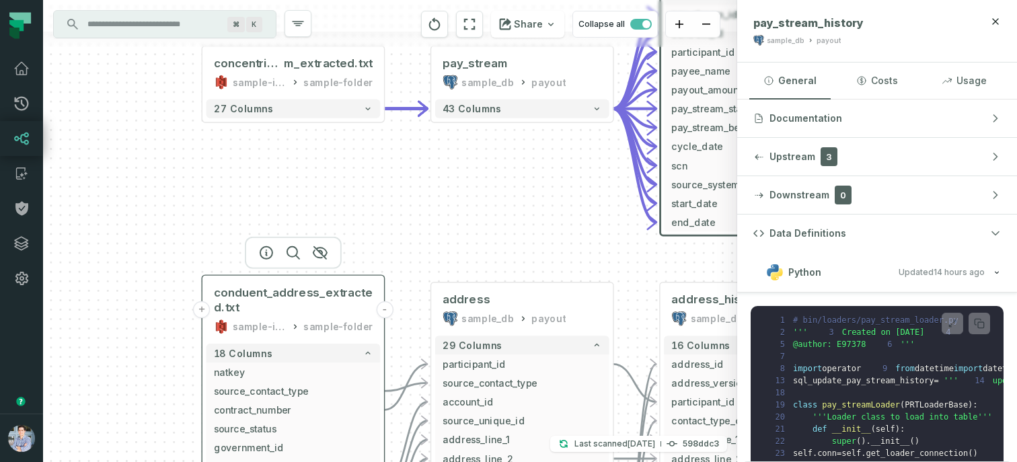
click at [203, 309] on button "+" at bounding box center [201, 309] width 17 height 17
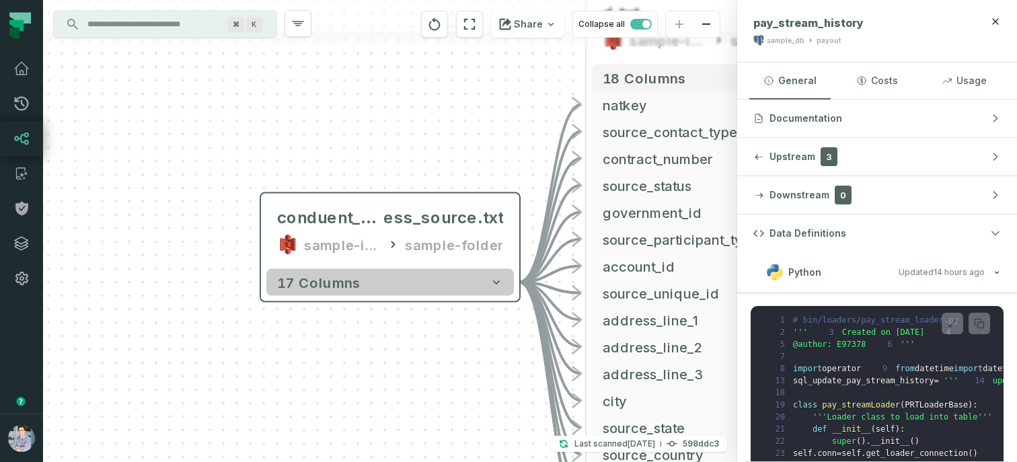
click at [334, 280] on span "17 columns" at bounding box center [318, 282] width 83 height 16
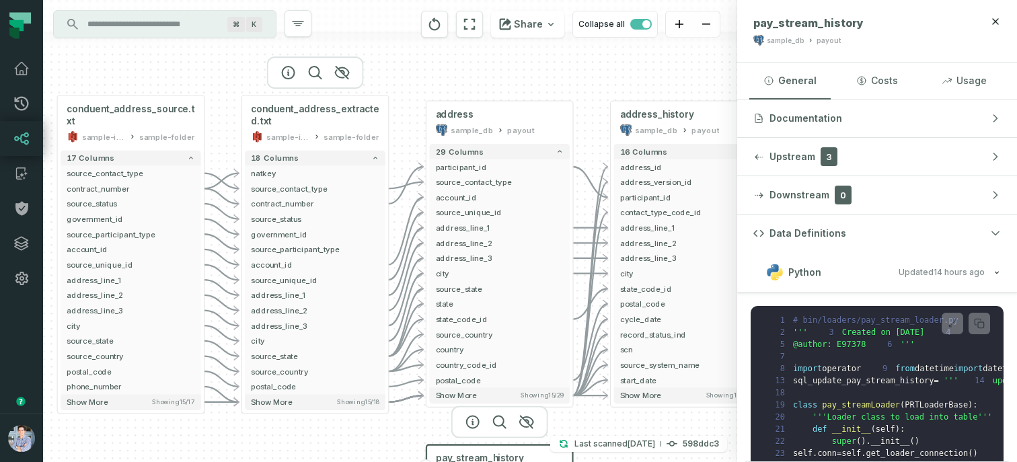
drag, startPoint x: 601, startPoint y: 206, endPoint x: 301, endPoint y: 79, distance: 325.2
click at [301, 79] on div at bounding box center [315, 72] width 97 height 32
